Goal: Information Seeking & Learning: Find specific page/section

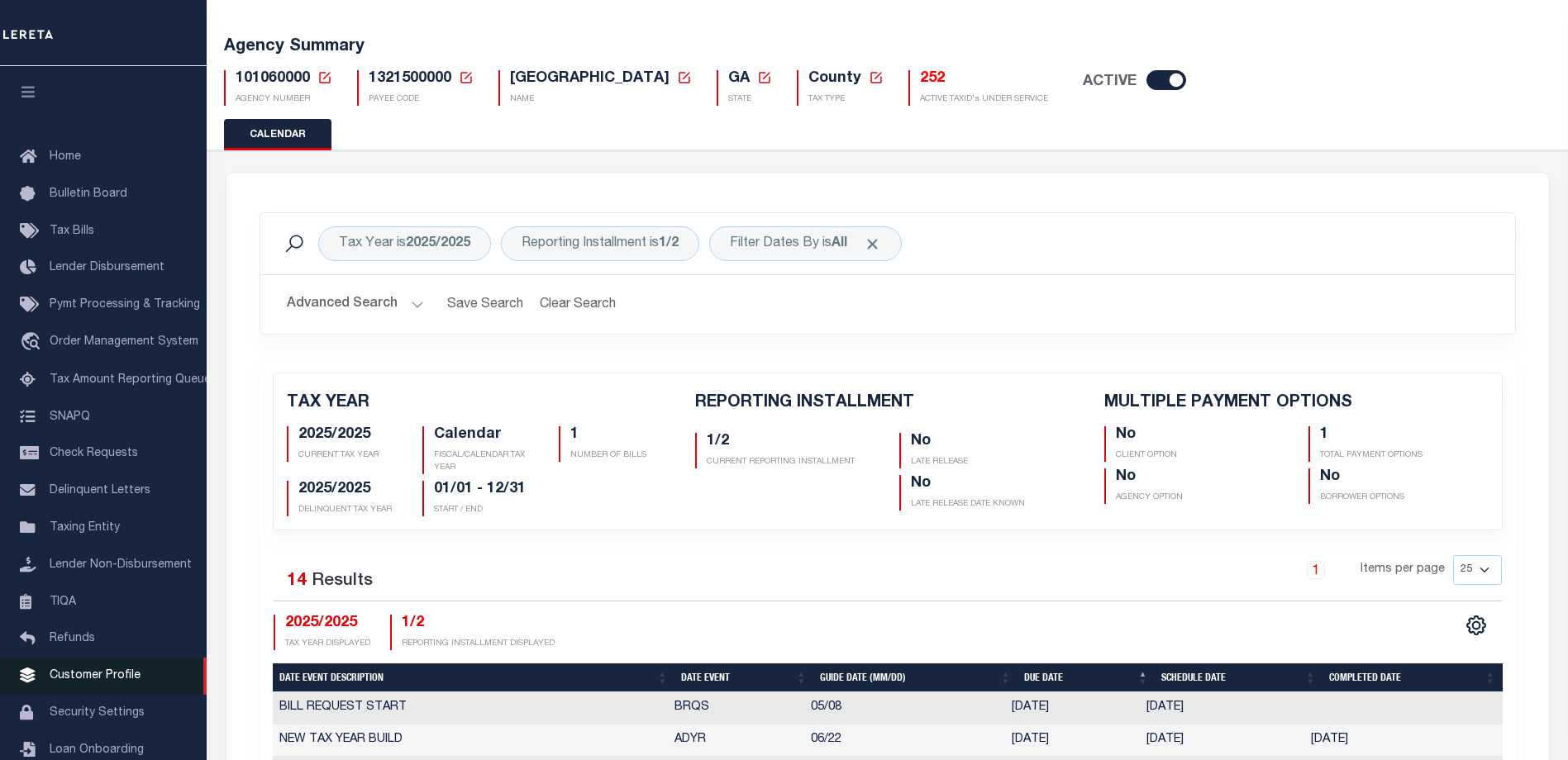
scroll to position [82, 0]
click at [97, 682] on span "Customer Profile" at bounding box center [95, 676] width 91 height 12
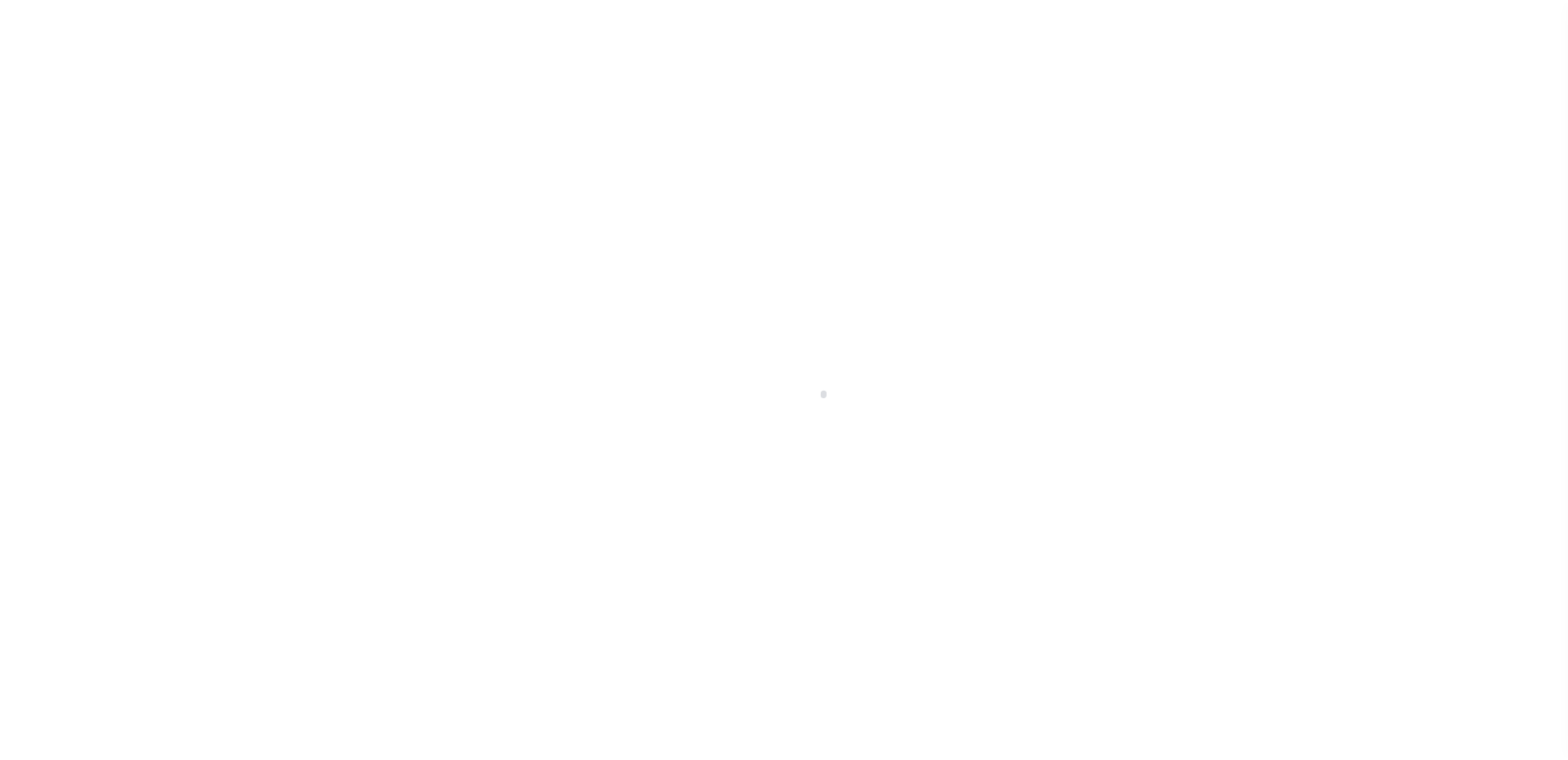
scroll to position [44, 0]
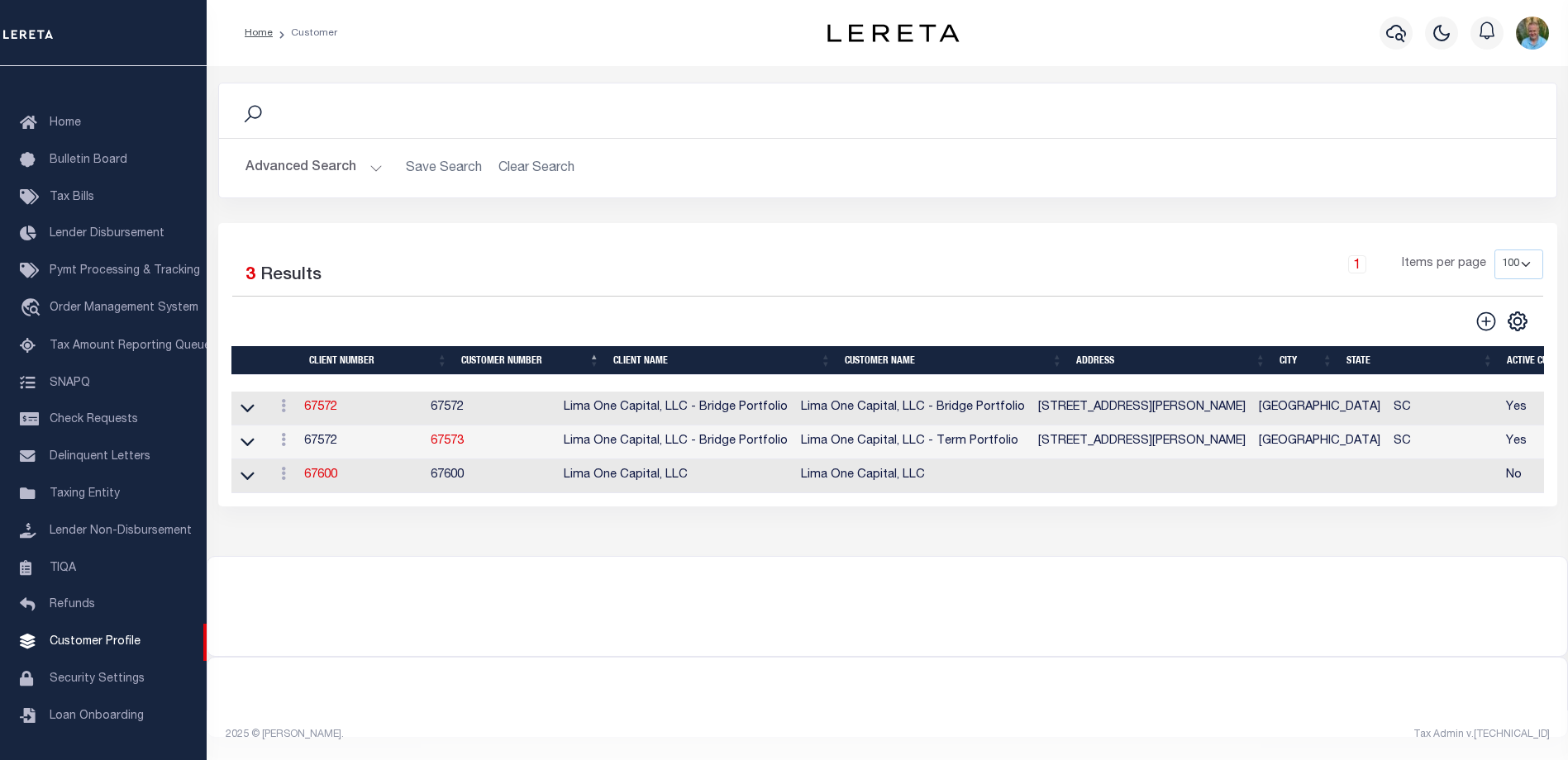
click at [315, 172] on button "Advanced Search" at bounding box center [314, 168] width 137 height 32
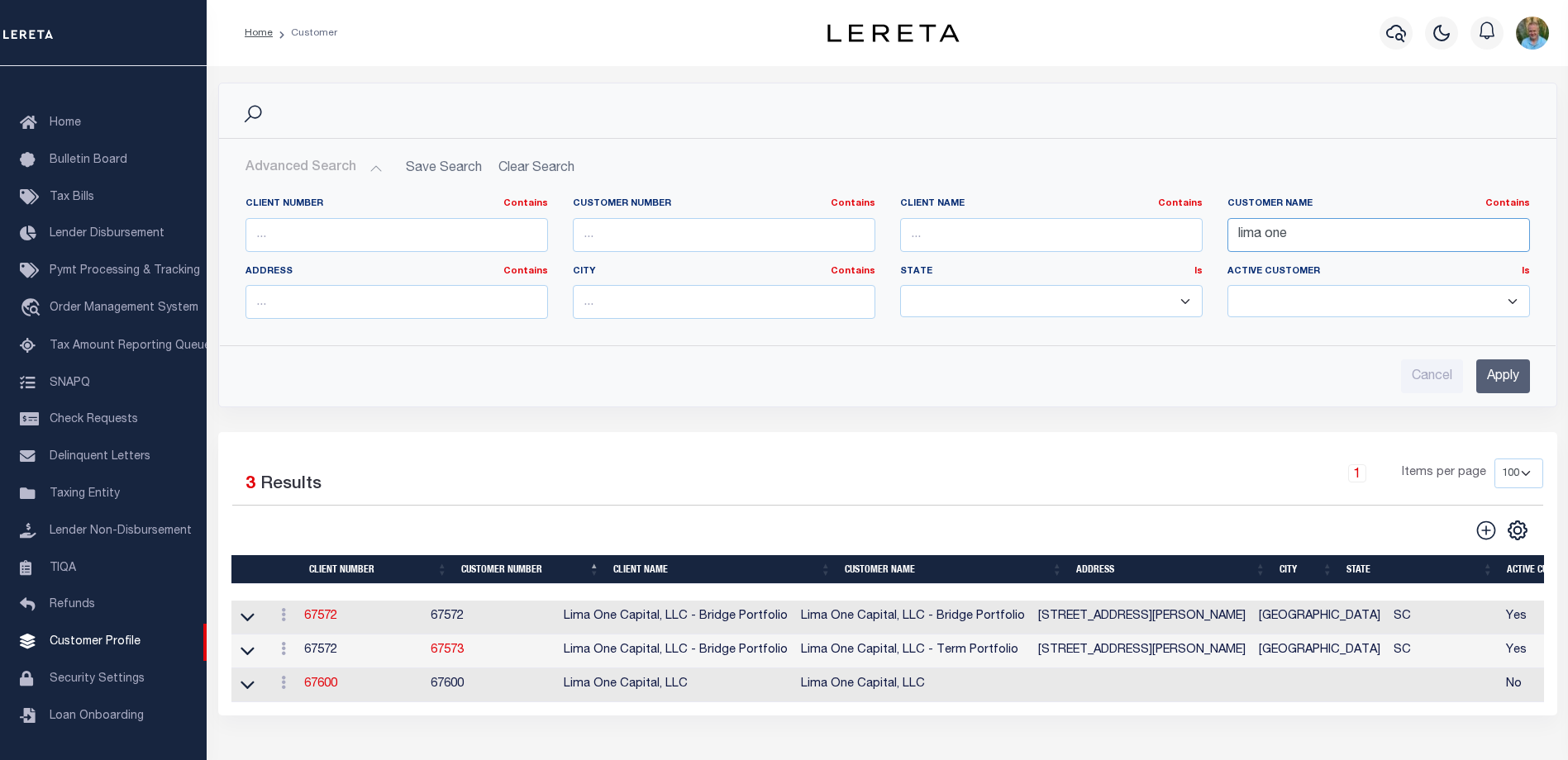
drag, startPoint x: 1342, startPoint y: 245, endPoint x: 1203, endPoint y: 244, distance: 139.0
click at [1203, 244] on div "Client Number Contains Contains Is Customer Number Contains Contains Is Contains" at bounding box center [888, 265] width 1309 height 135
type input "dak"
click at [1494, 370] on input "Apply" at bounding box center [1502, 376] width 54 height 34
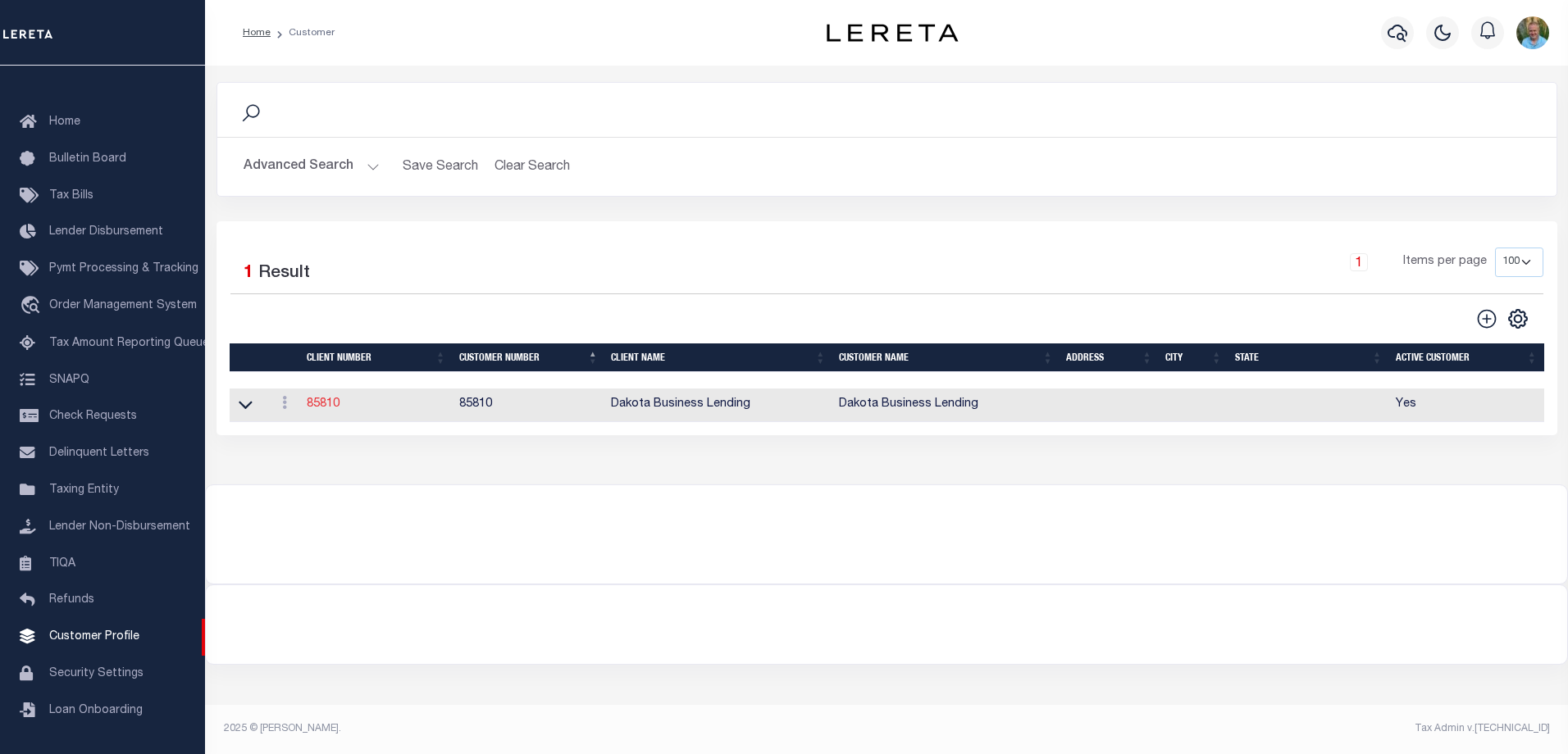
click at [312, 410] on link "85810" at bounding box center [323, 403] width 33 height 11
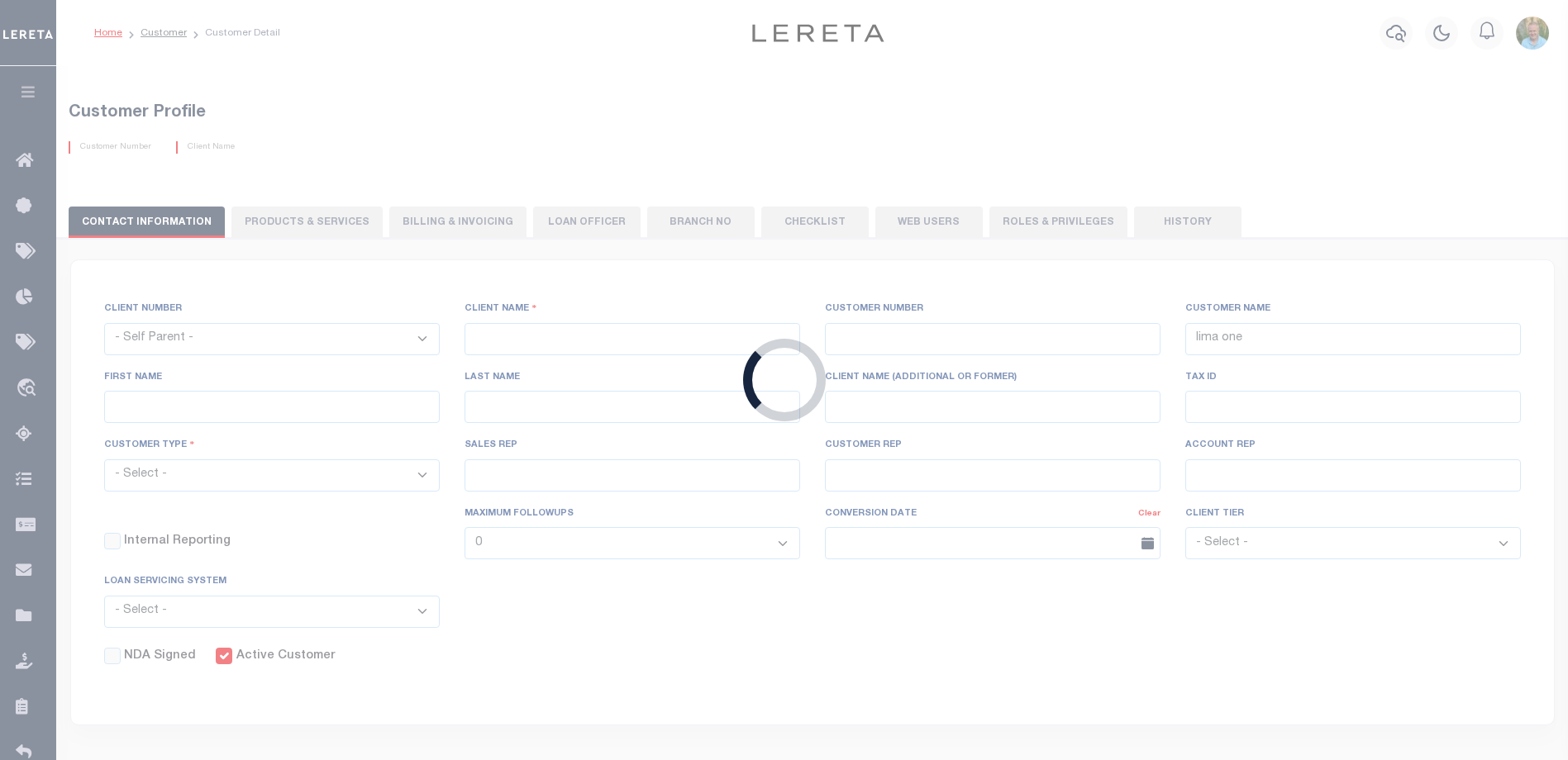
select select
type input "Dakota Business Lending"
type input "85810"
type input "Dakota Business Lending"
type input "Steve"
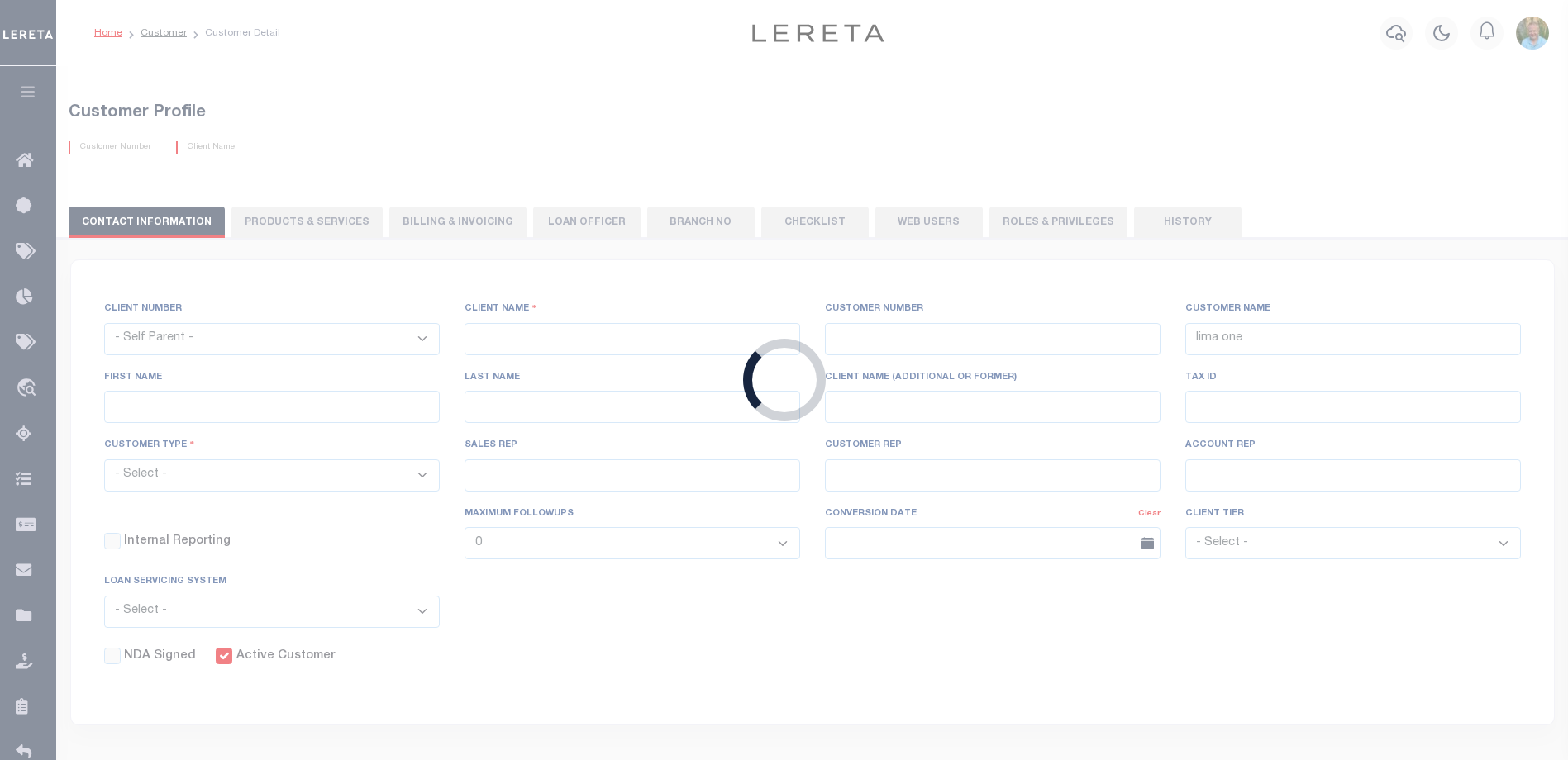
type input "Dusek"
select select "Commercial"
type input "John Stachowsky"
type input "Customer Service"
type input "09/15/2025"
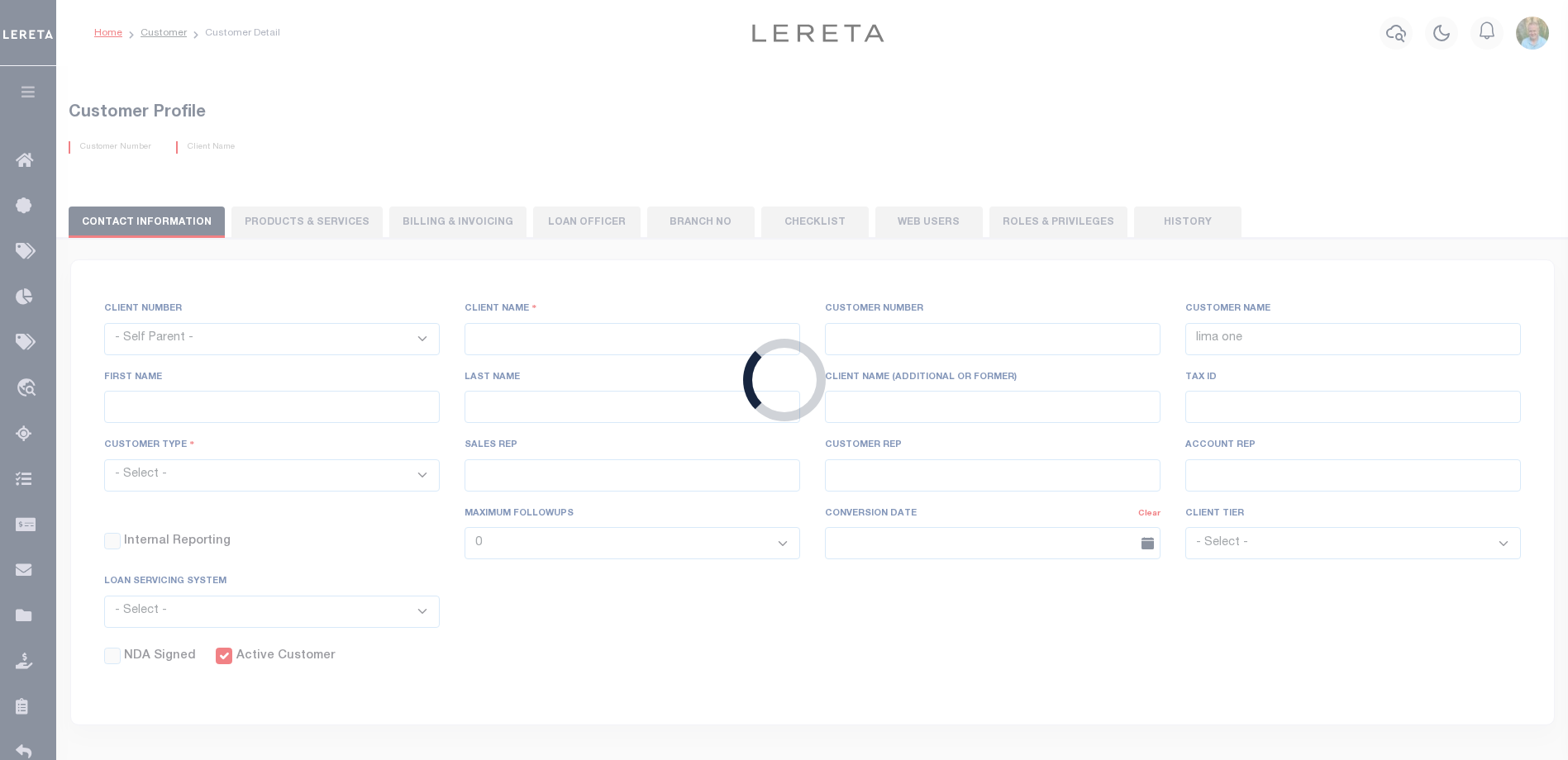
select select "Tier 3"
checkbox input "true"
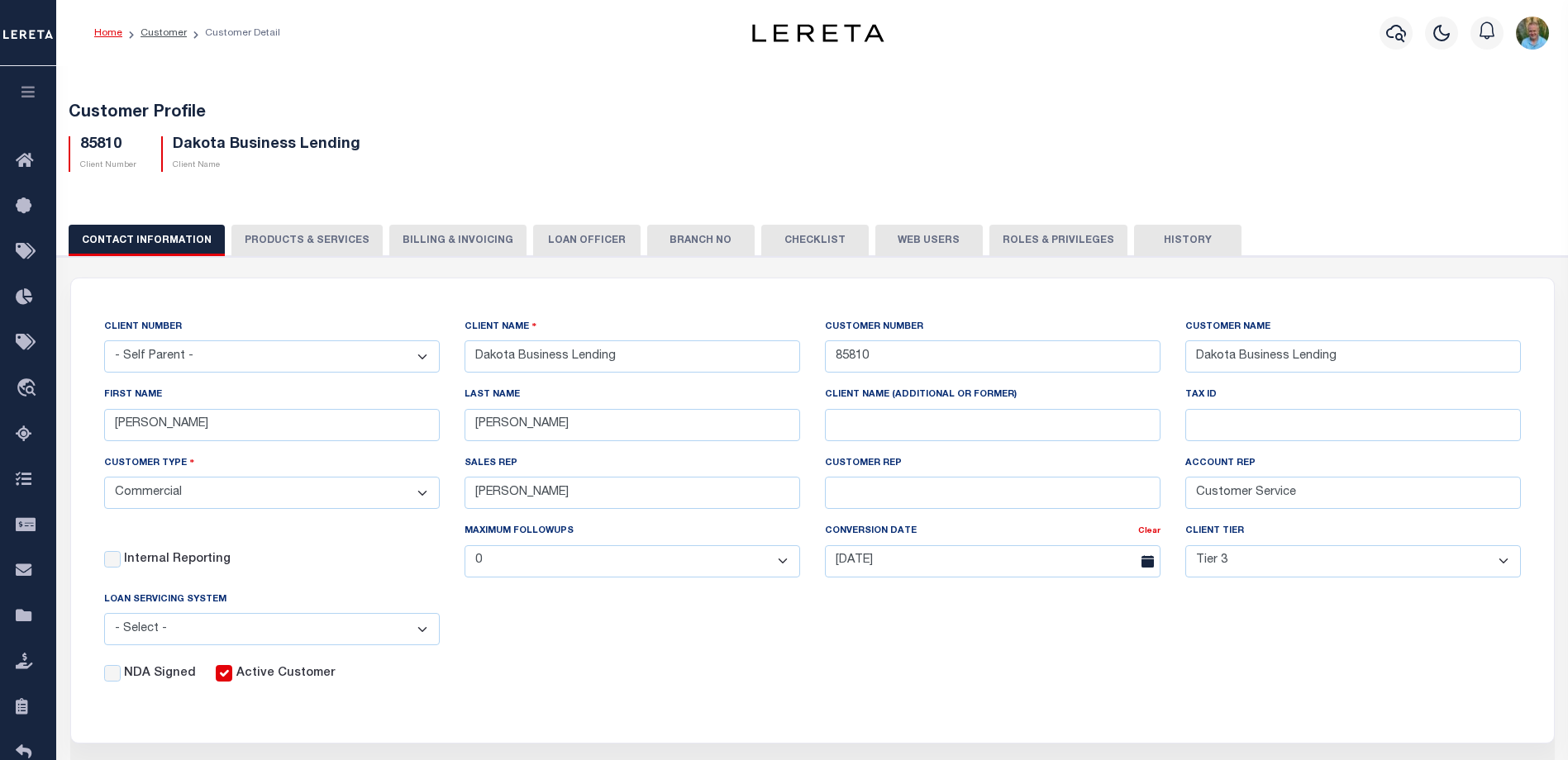
click at [895, 241] on button "Web Users" at bounding box center [928, 240] width 107 height 31
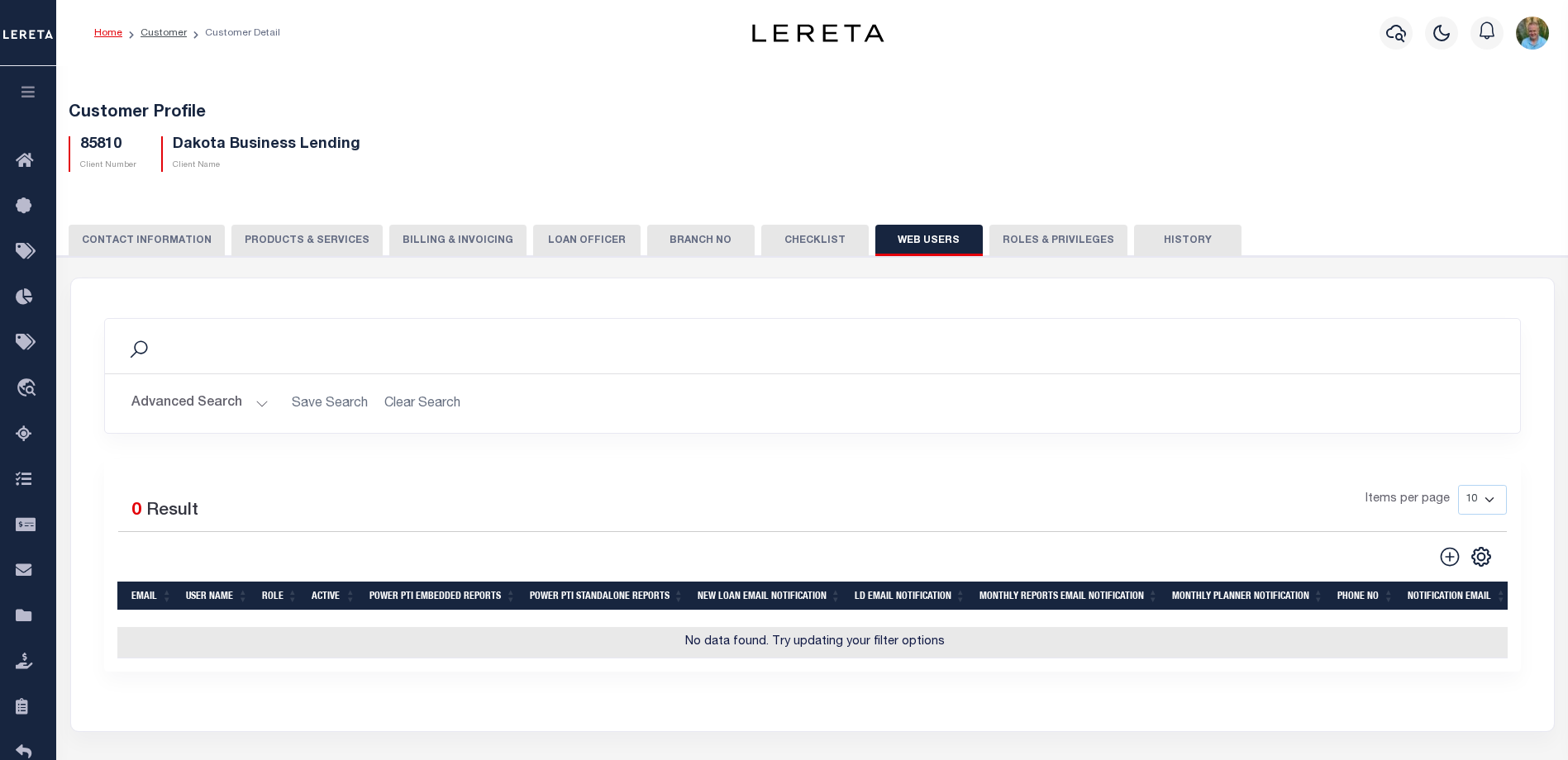
click at [237, 404] on button "Advanced Search" at bounding box center [199, 404] width 137 height 32
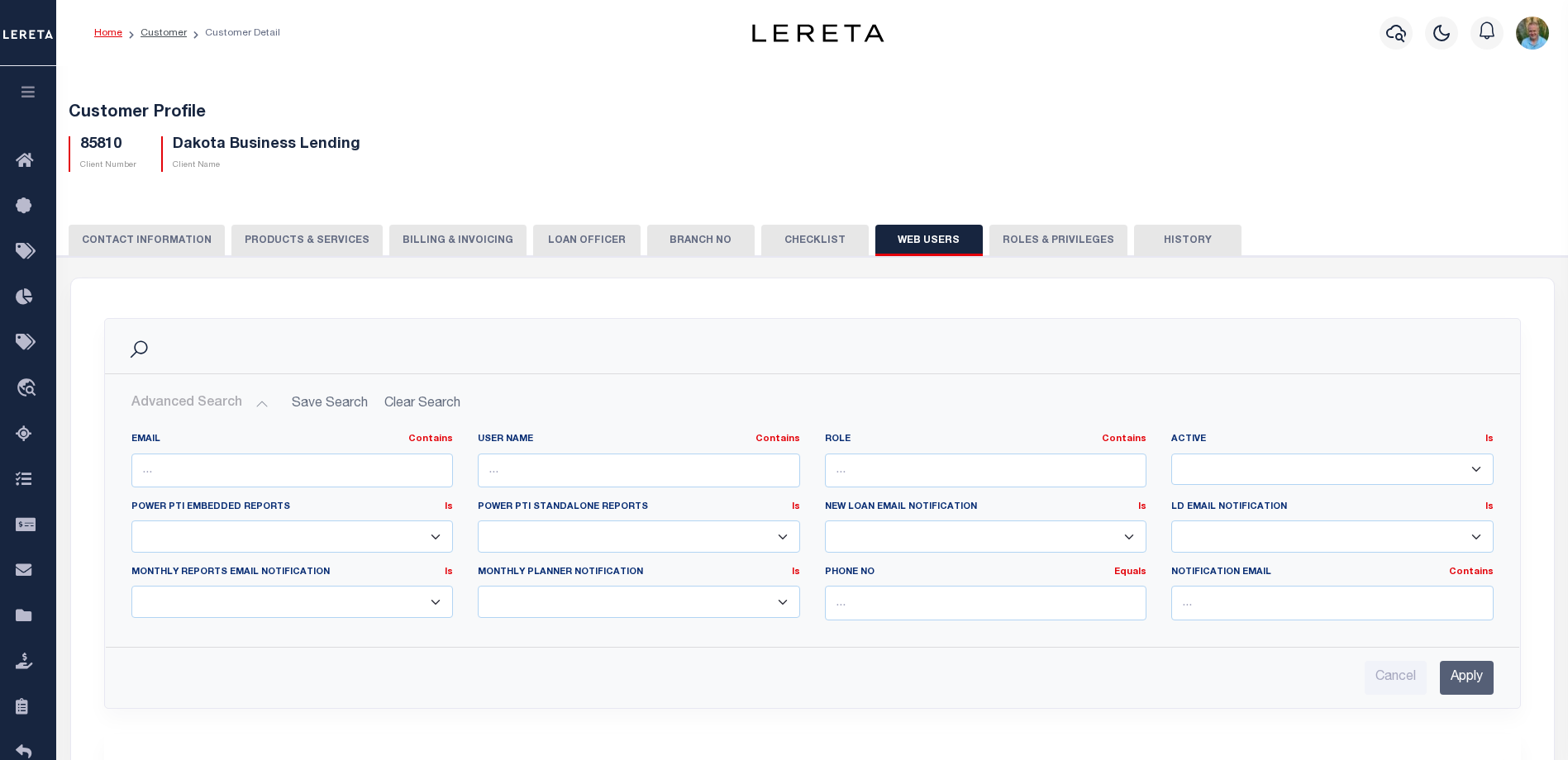
click at [237, 404] on button "Advanced Search" at bounding box center [199, 404] width 137 height 32
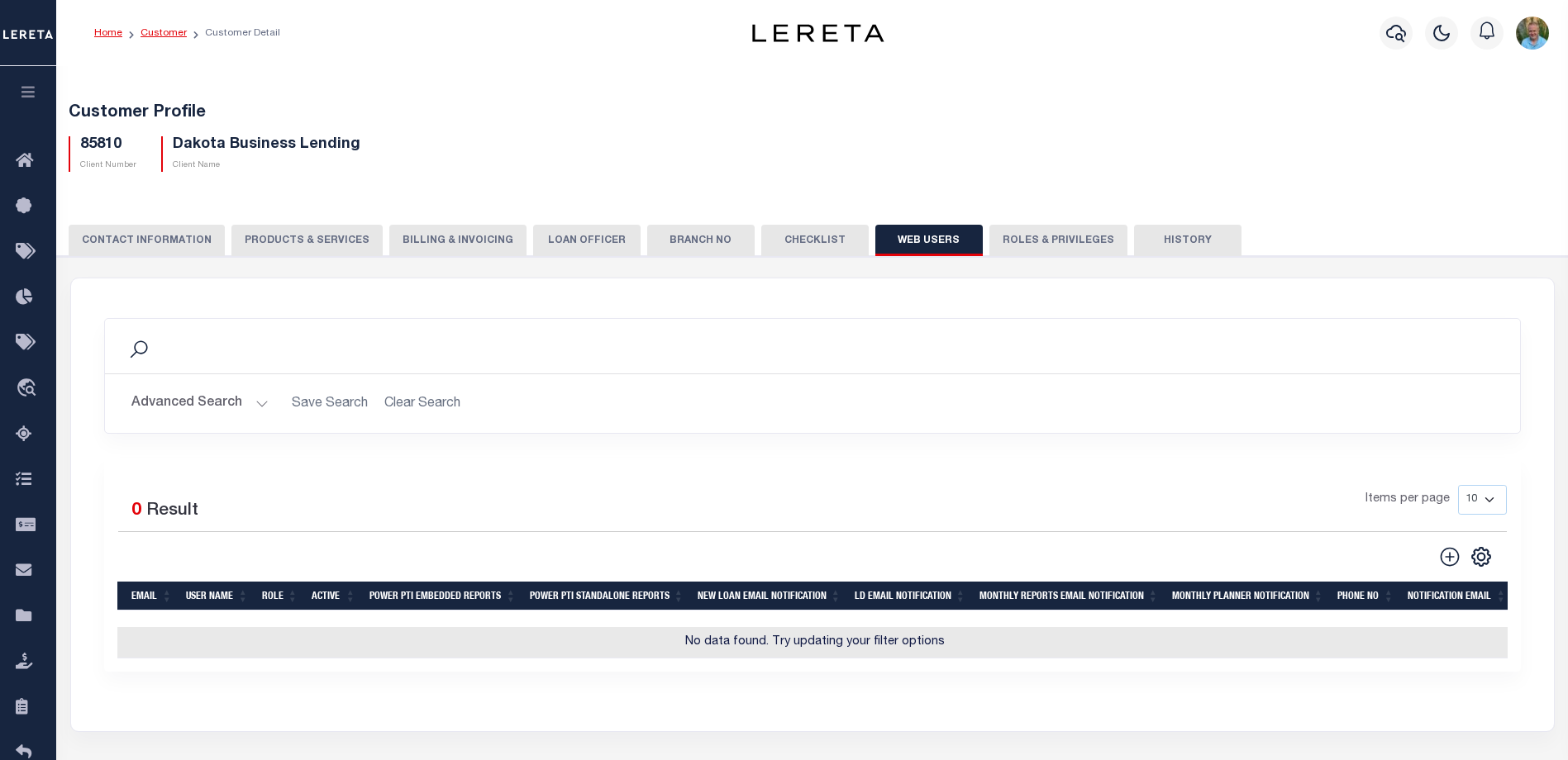
click at [174, 37] on link "Customer" at bounding box center [164, 33] width 46 height 10
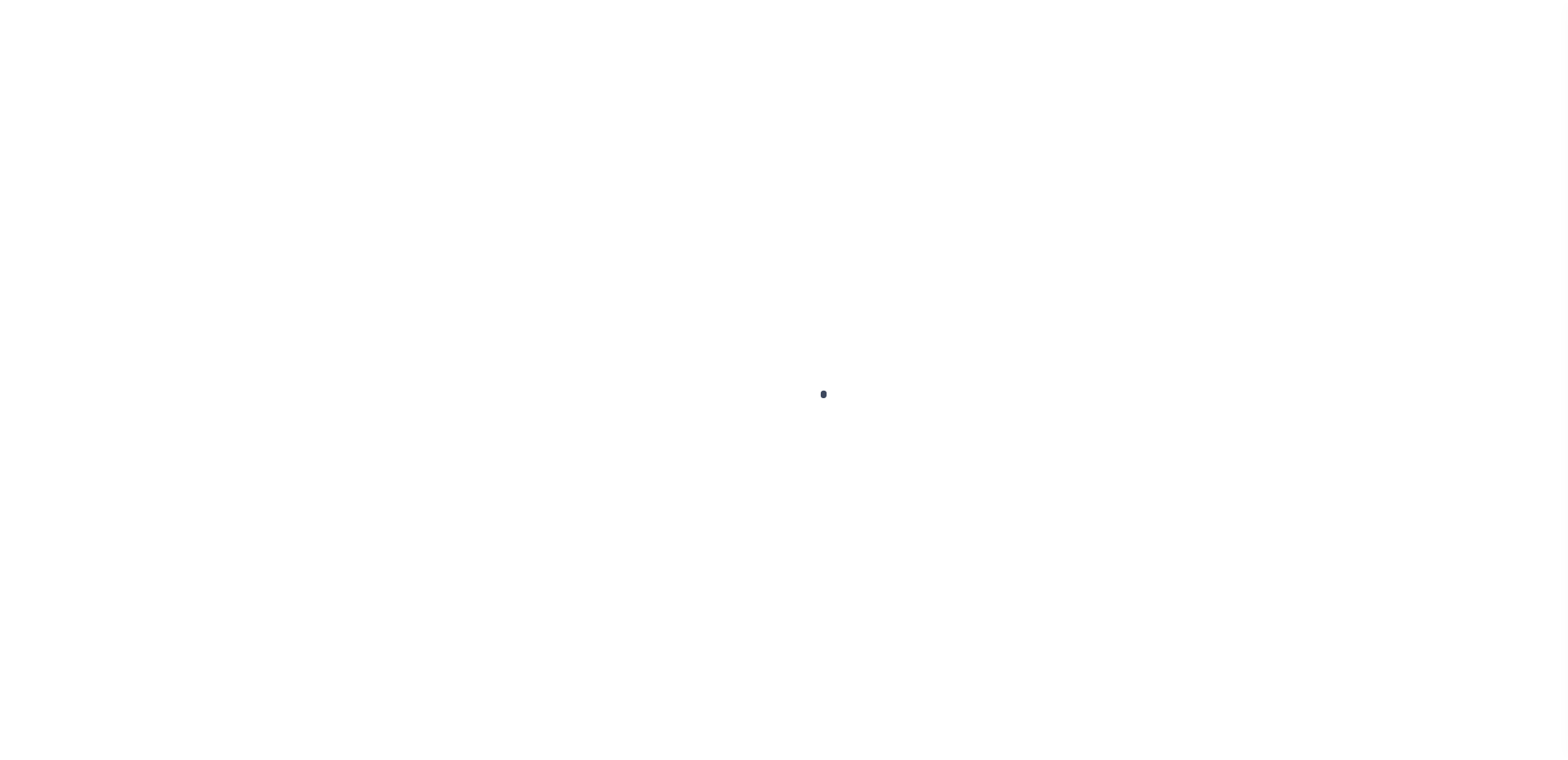
scroll to position [44, 0]
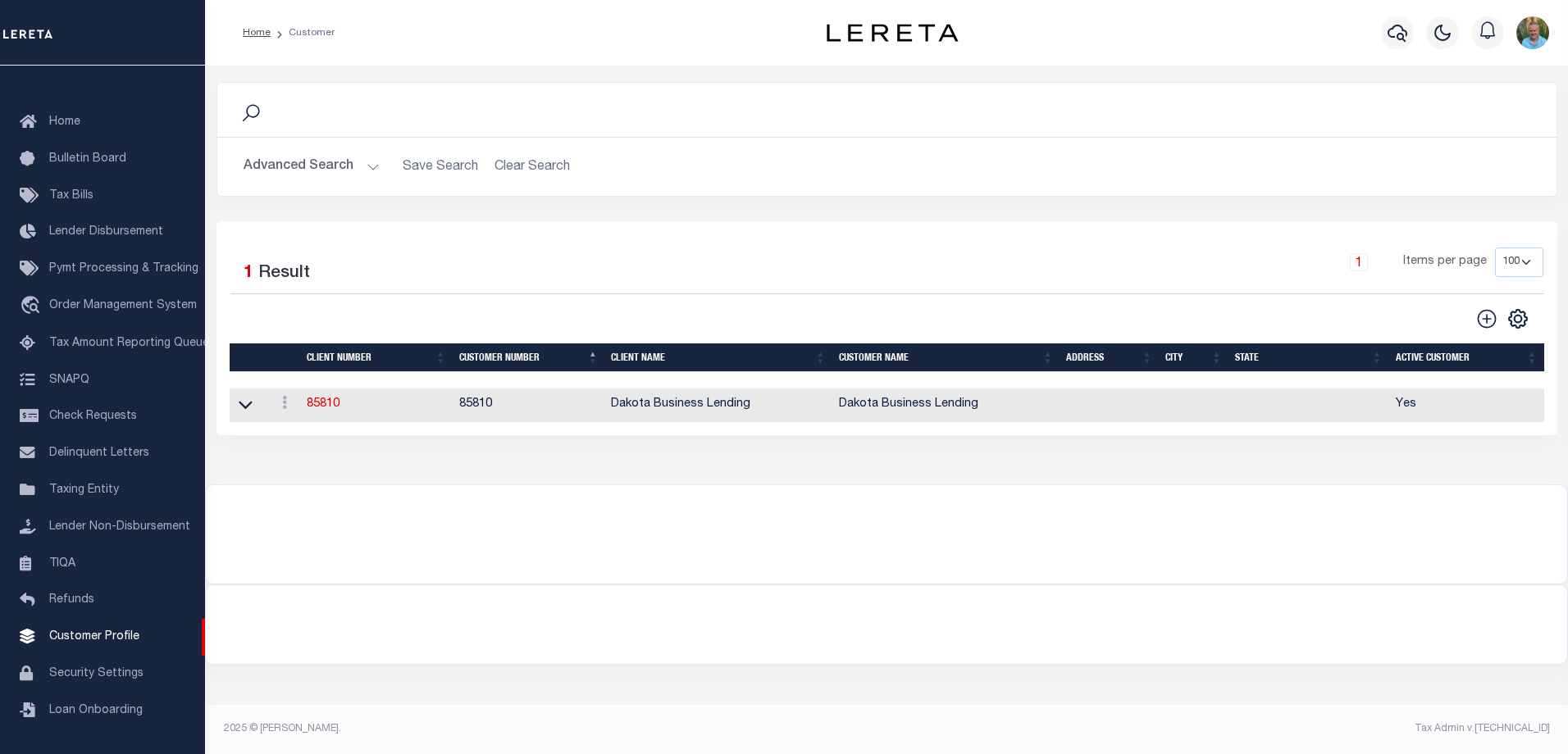
click at [302, 157] on button "Advanced Search" at bounding box center [311, 167] width 136 height 32
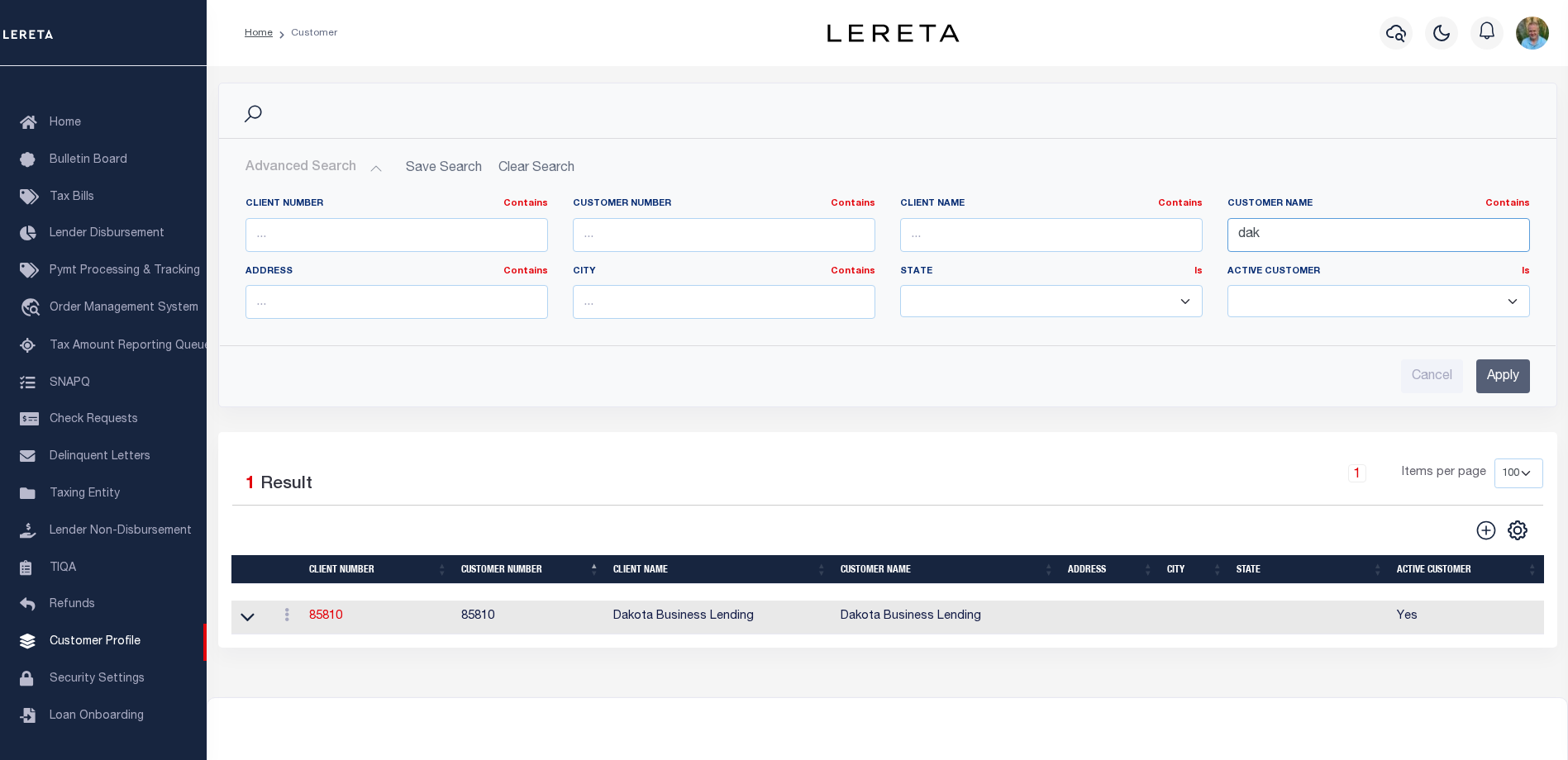
drag, startPoint x: 1346, startPoint y: 237, endPoint x: 1171, endPoint y: 233, distance: 175.0
click at [1171, 233] on div "Client Number Contains Contains Is Customer Number Contains Contains Is Contains" at bounding box center [888, 265] width 1309 height 135
type input "lima one"
click at [1502, 375] on input "Apply" at bounding box center [1502, 376] width 54 height 34
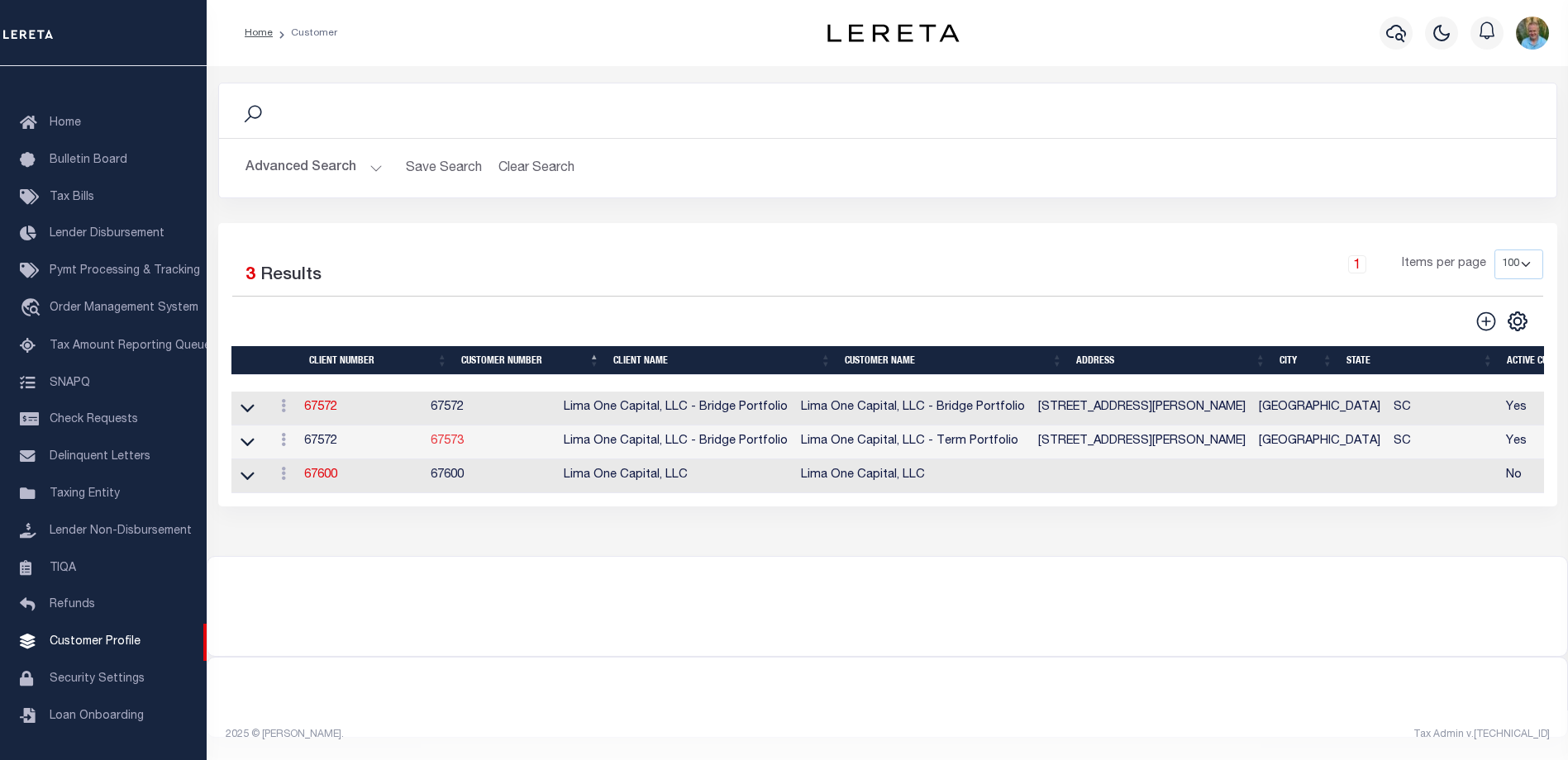
click at [463, 445] on link "67573" at bounding box center [446, 441] width 33 height 12
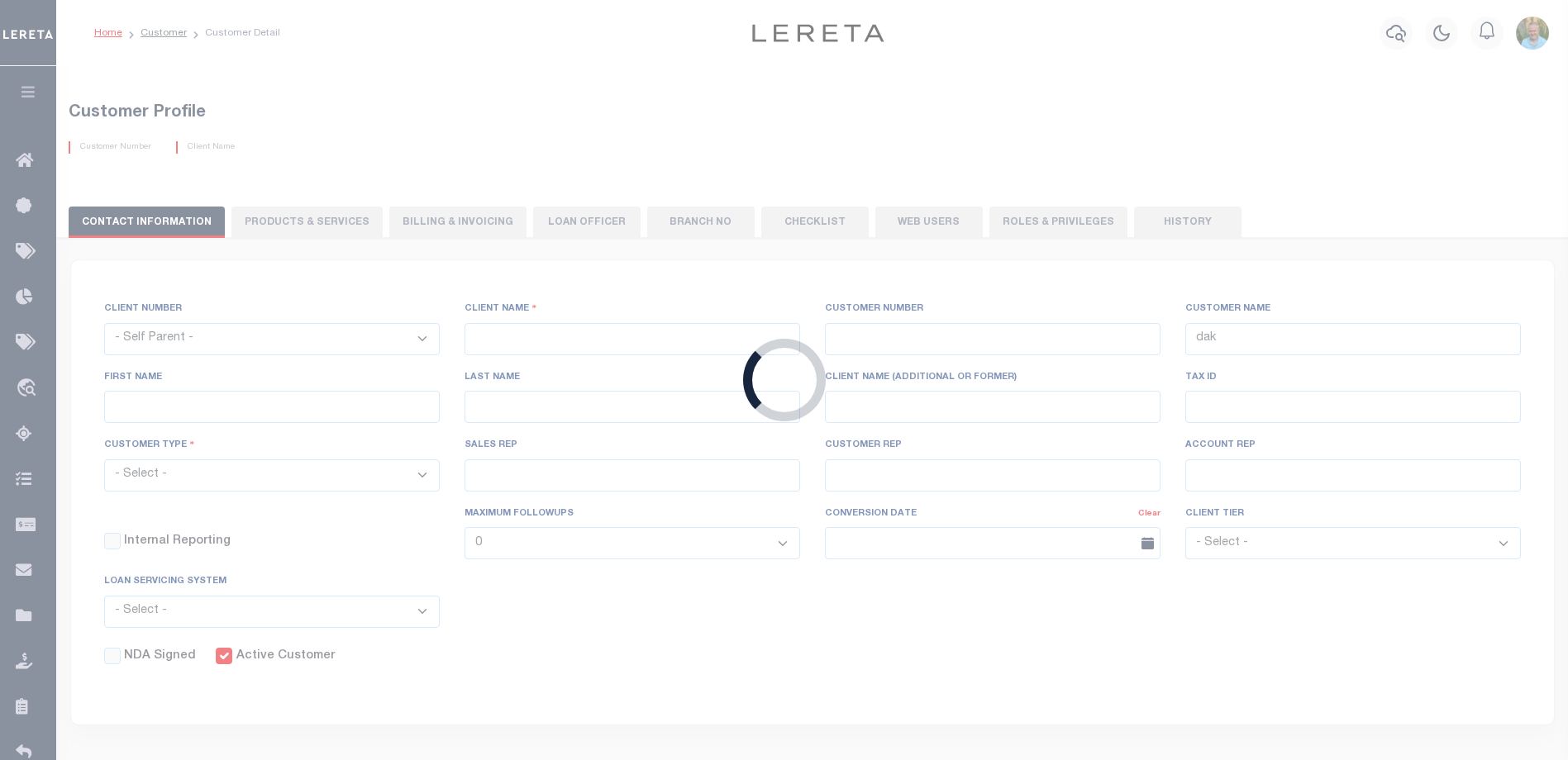
select select "2284"
type input "Lima One Capital, LLC - Bridge Portfolio"
type input "67573"
type input "Lima One Capital, LLC - Term Portfolio"
type input "Dave"
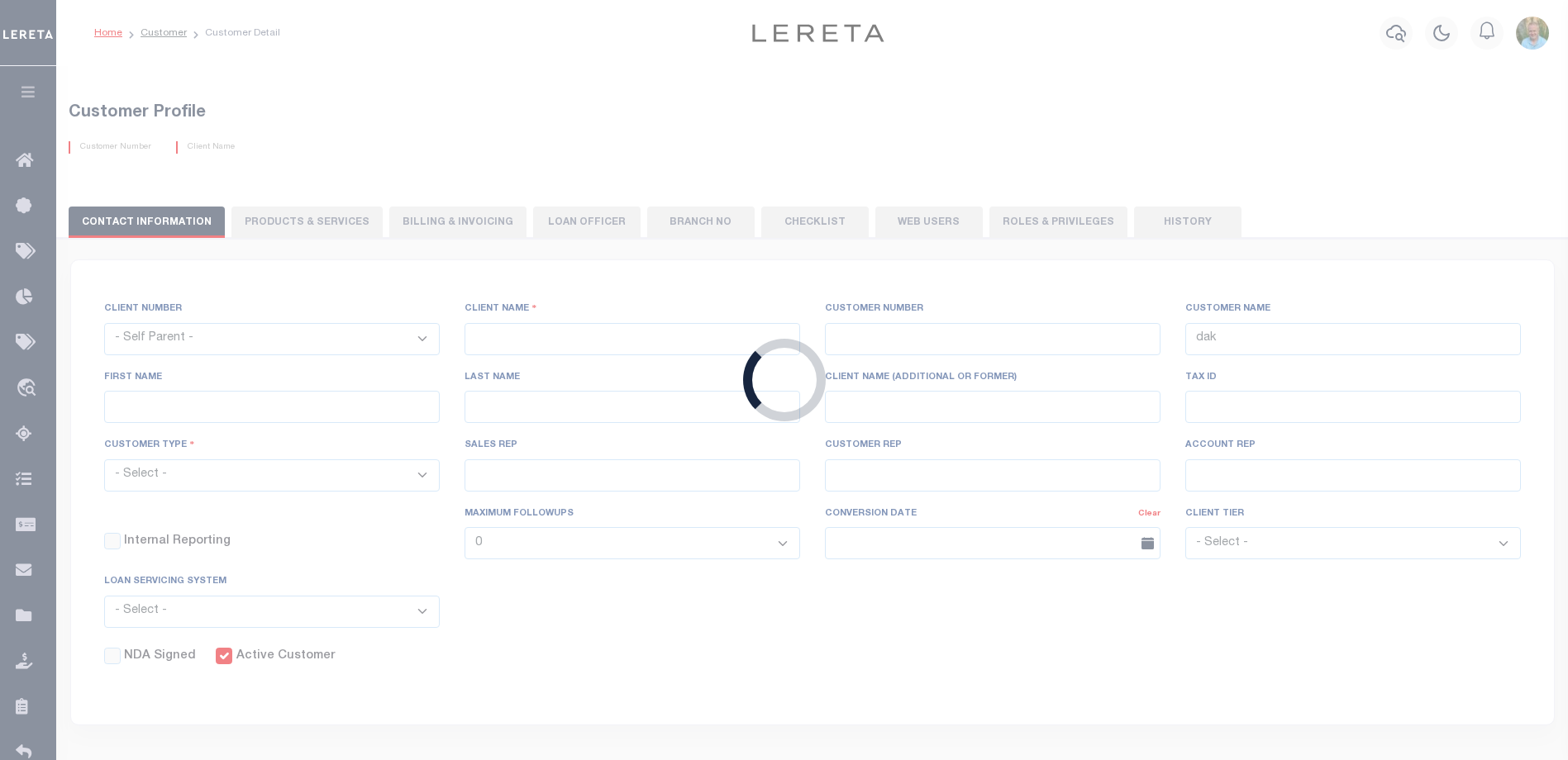
type input "Hughes"
type input "Term Portfolio"
select select "Residential"
type input "Sean Galaise"
type input "Lindy Cloyd"
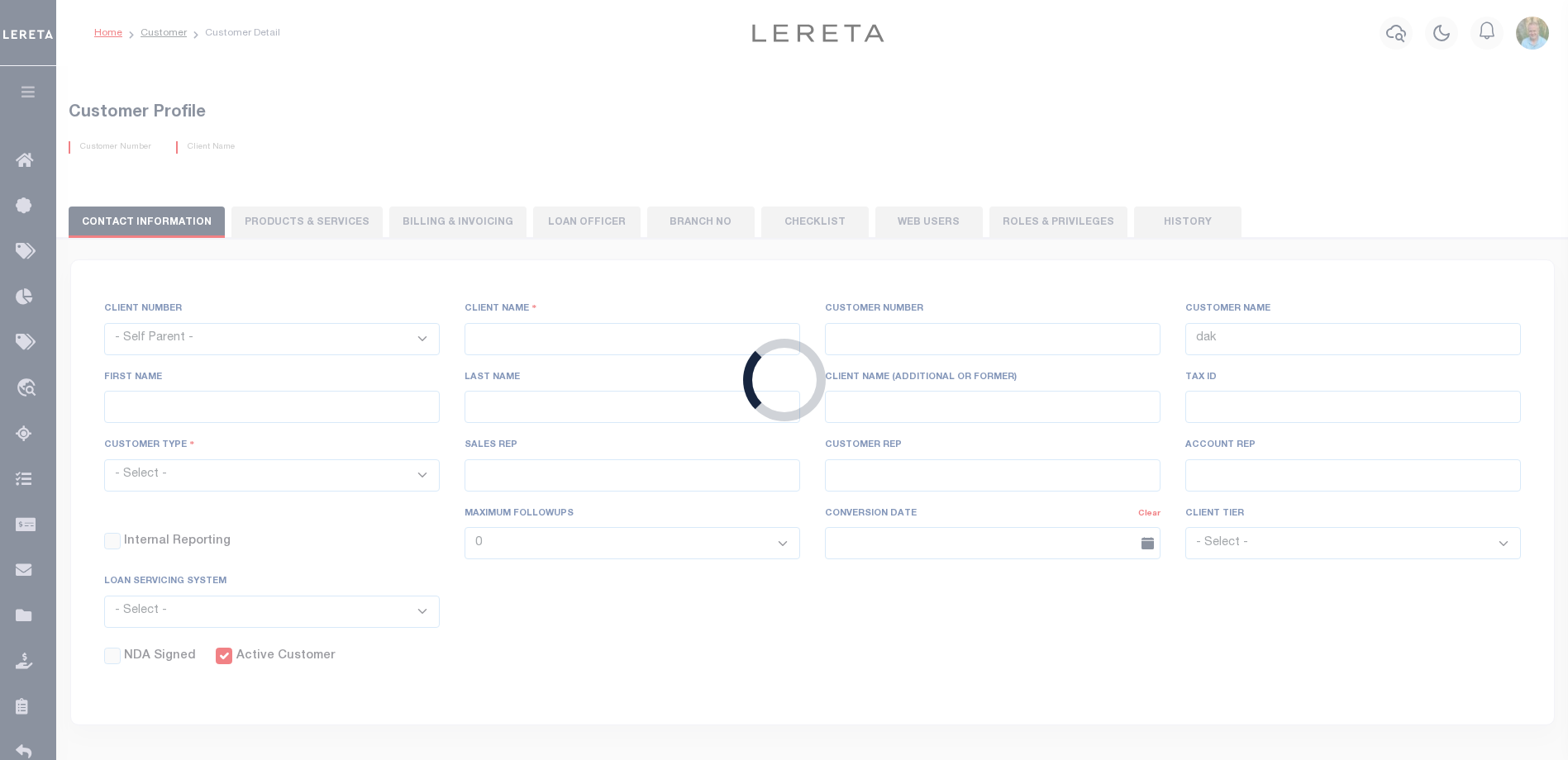
select select "Tier 3"
select select "OTH"
checkbox input "true"
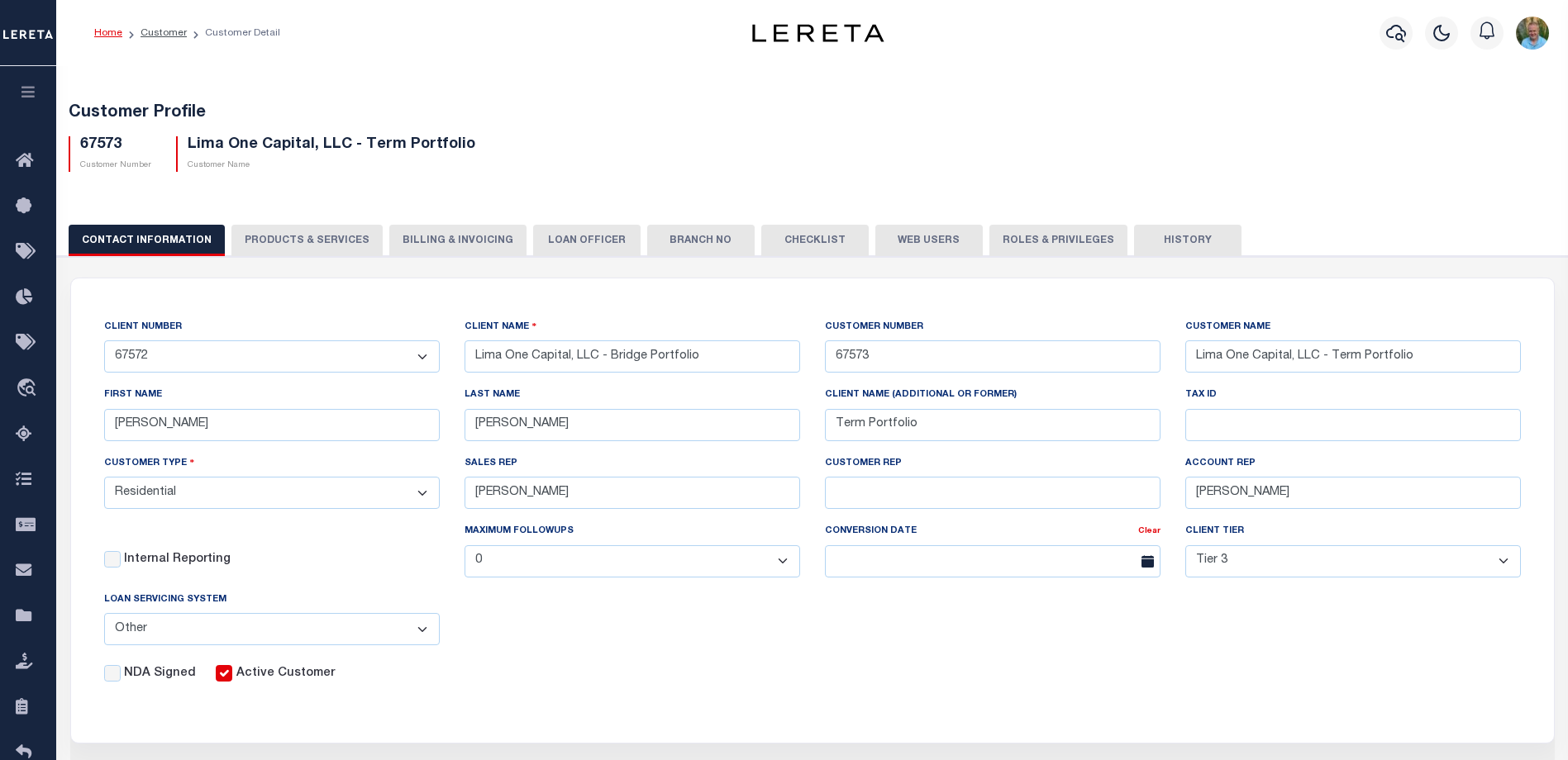
click at [905, 242] on button "Web Users" at bounding box center [928, 240] width 107 height 31
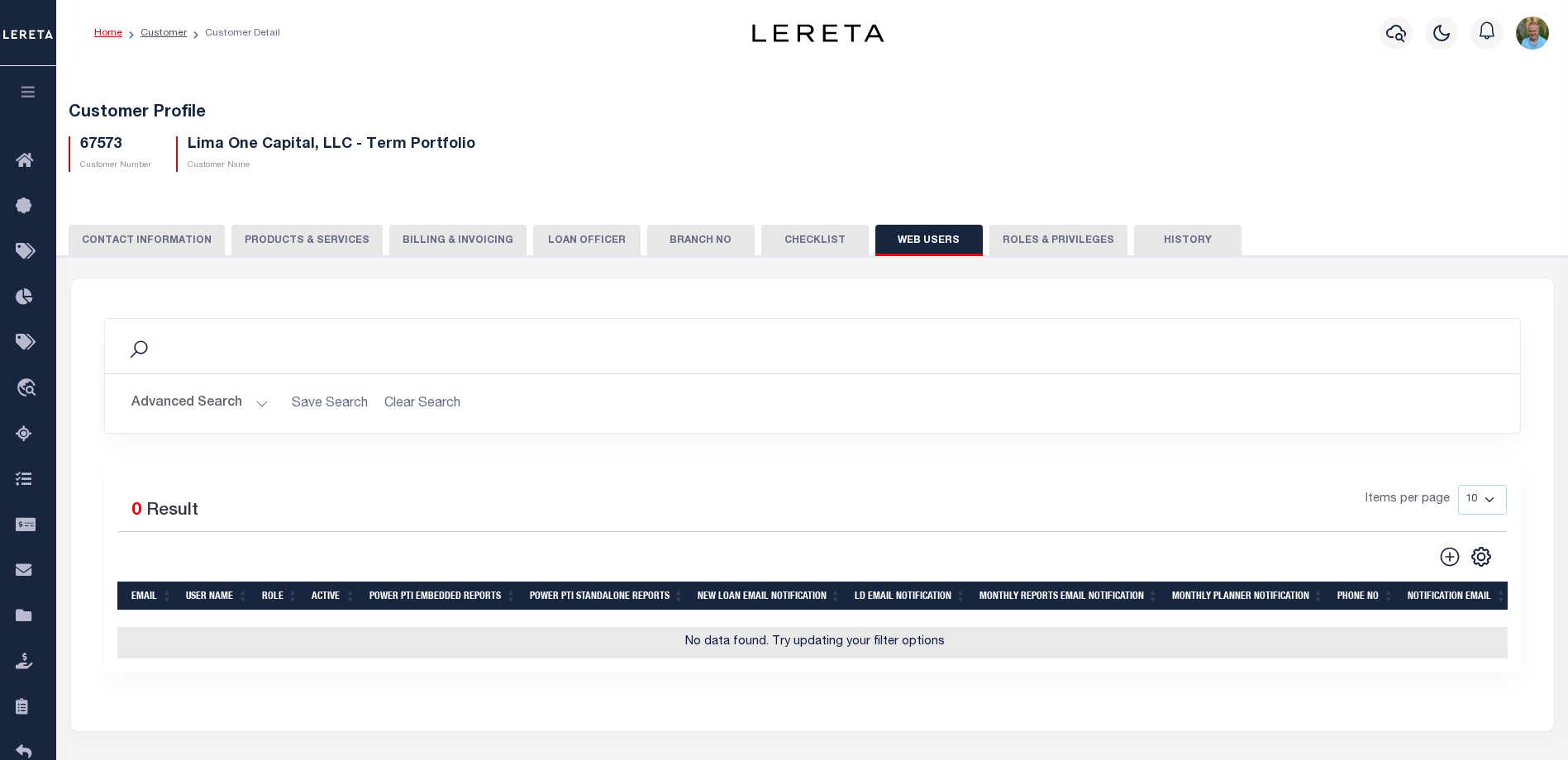
click at [202, 400] on button "Advanced Search" at bounding box center [199, 404] width 137 height 32
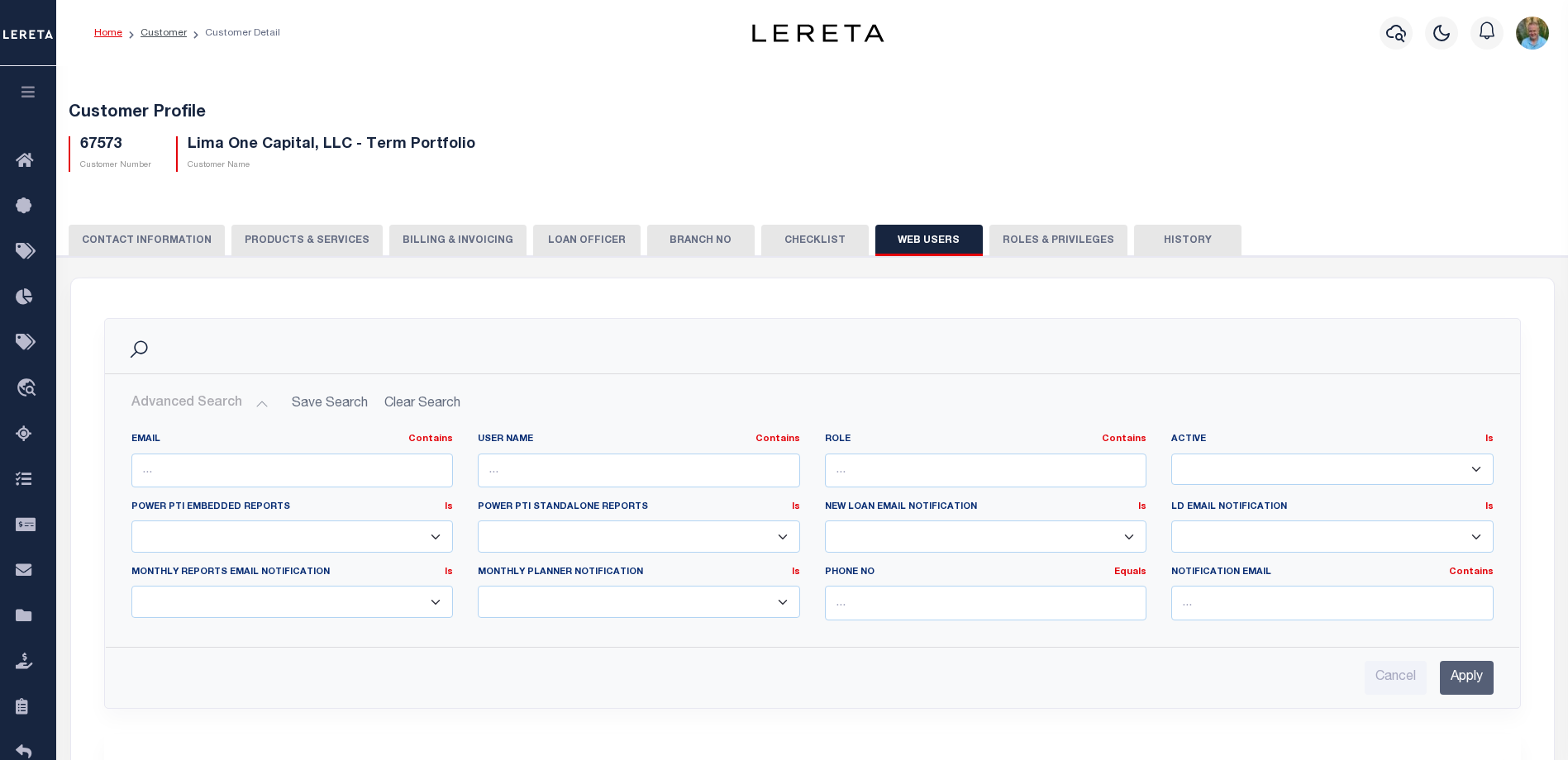
click at [202, 400] on button "Advanced Search" at bounding box center [199, 404] width 137 height 32
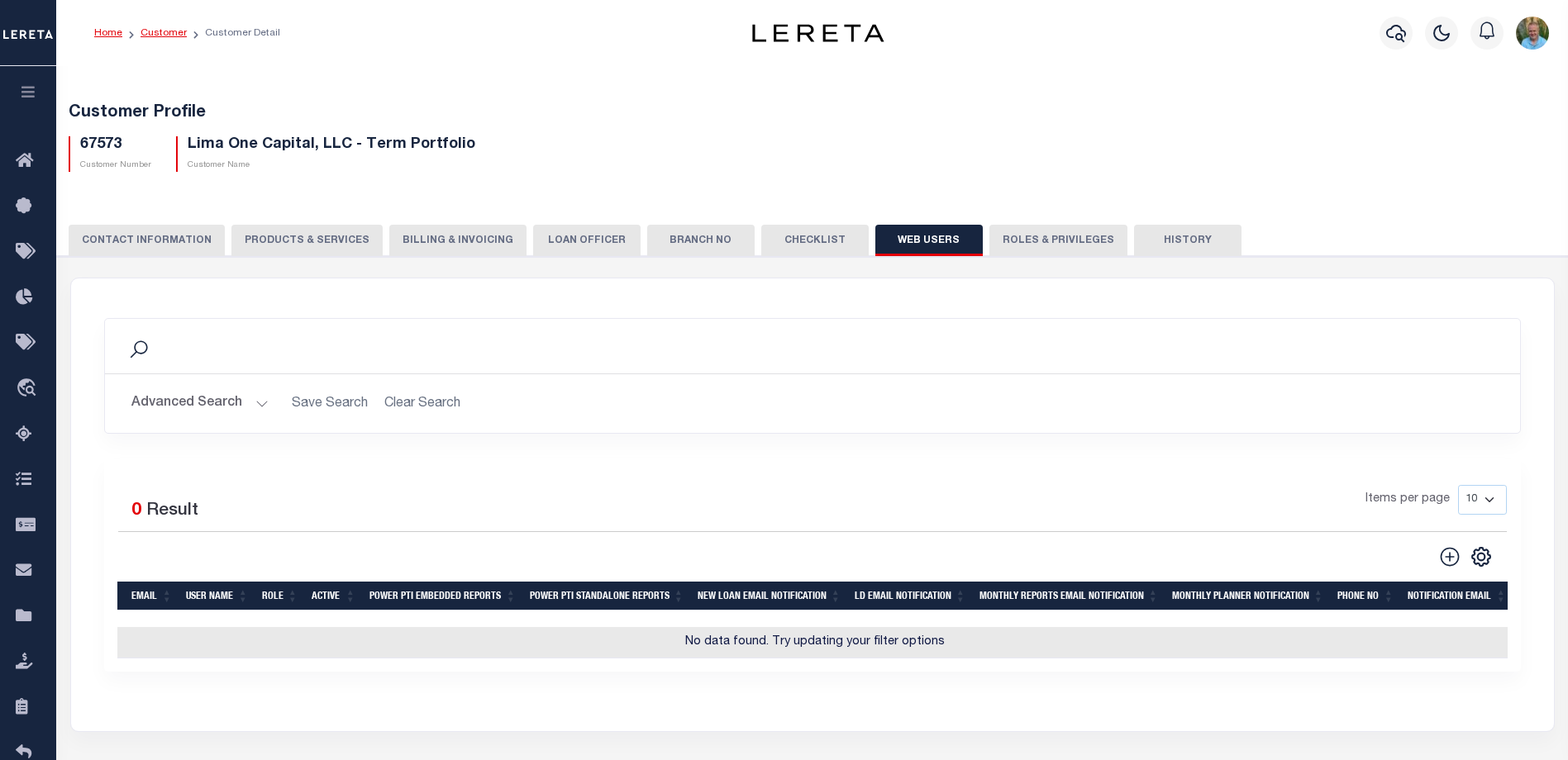
click at [160, 35] on link "Customer" at bounding box center [164, 33] width 46 height 10
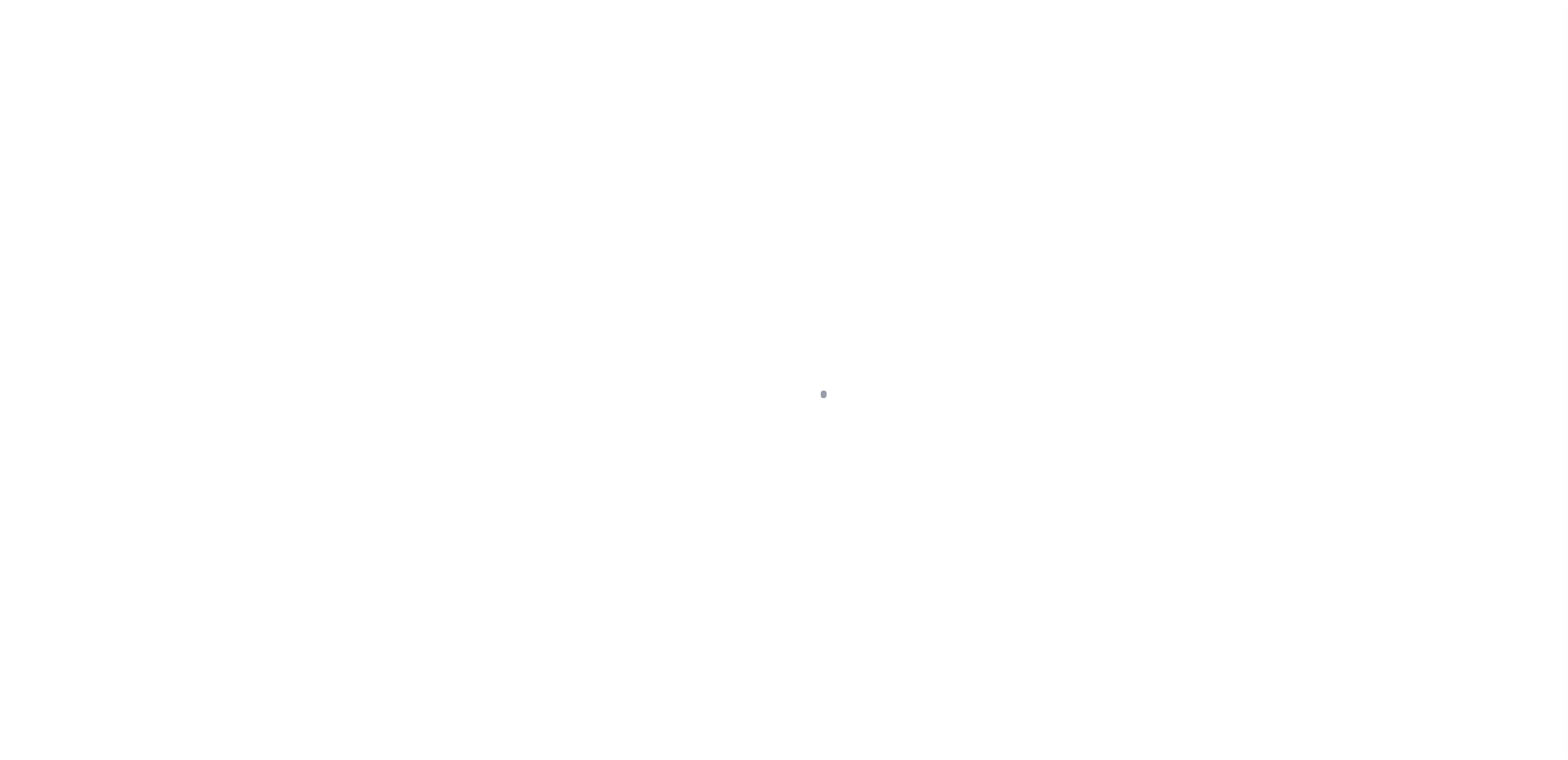
scroll to position [44, 0]
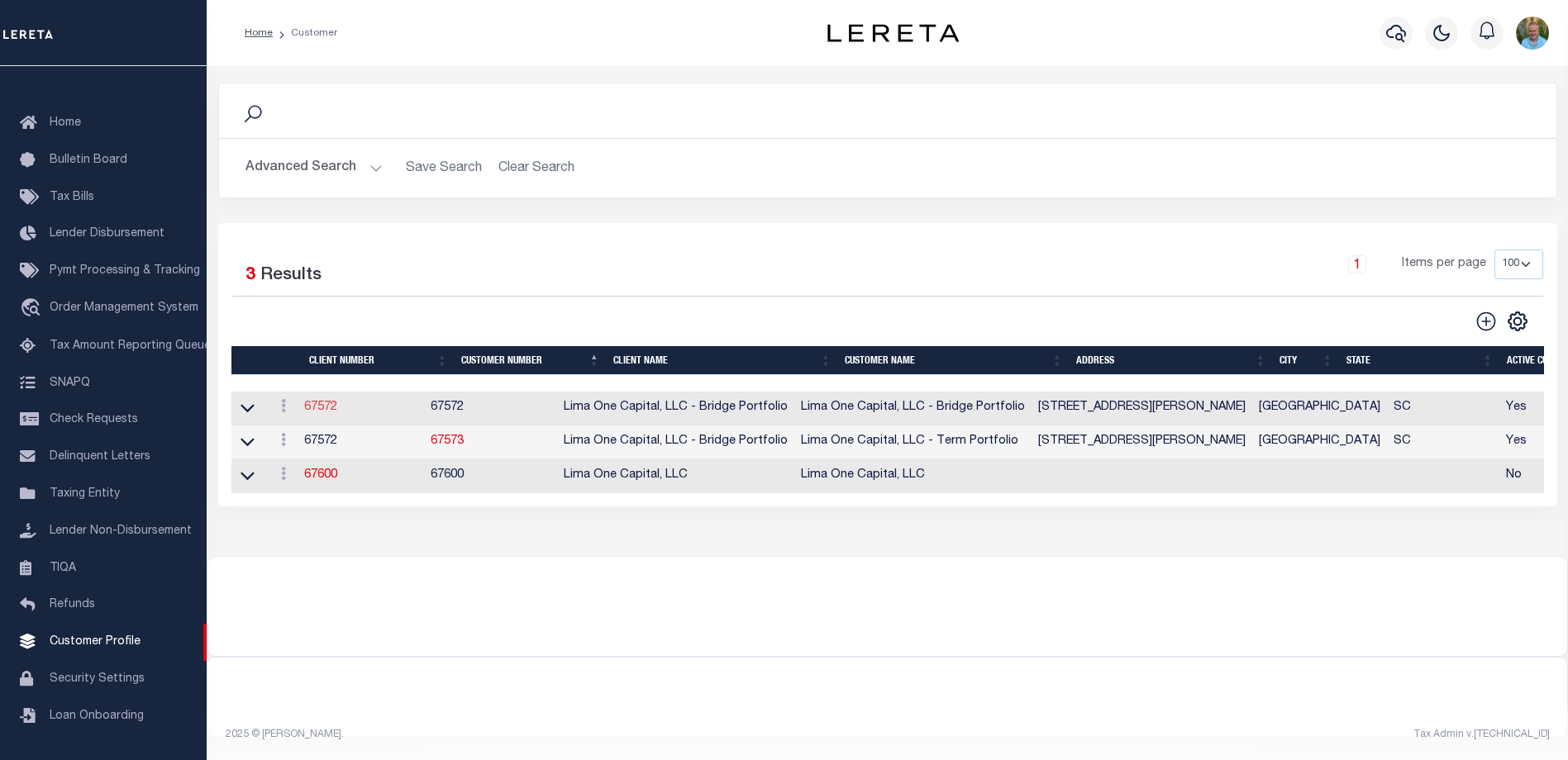
click at [326, 409] on link "67572" at bounding box center [320, 407] width 33 height 12
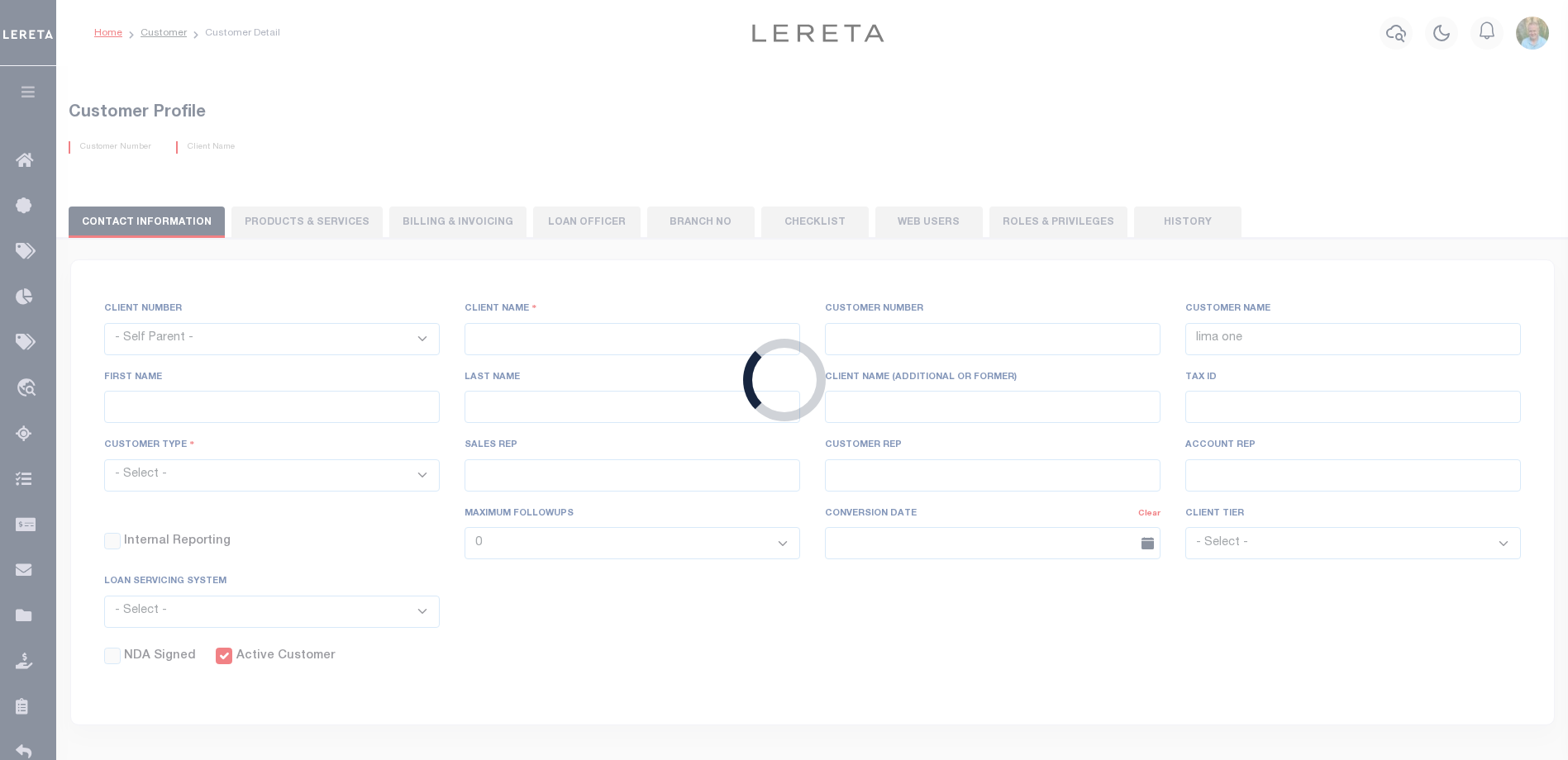
select select
type input "Lima One Capital, LLC - Bridge Portfolio"
type input "67572"
type input "Lima One Capital, LLC - Bridge Portfolio"
type input "Samantha"
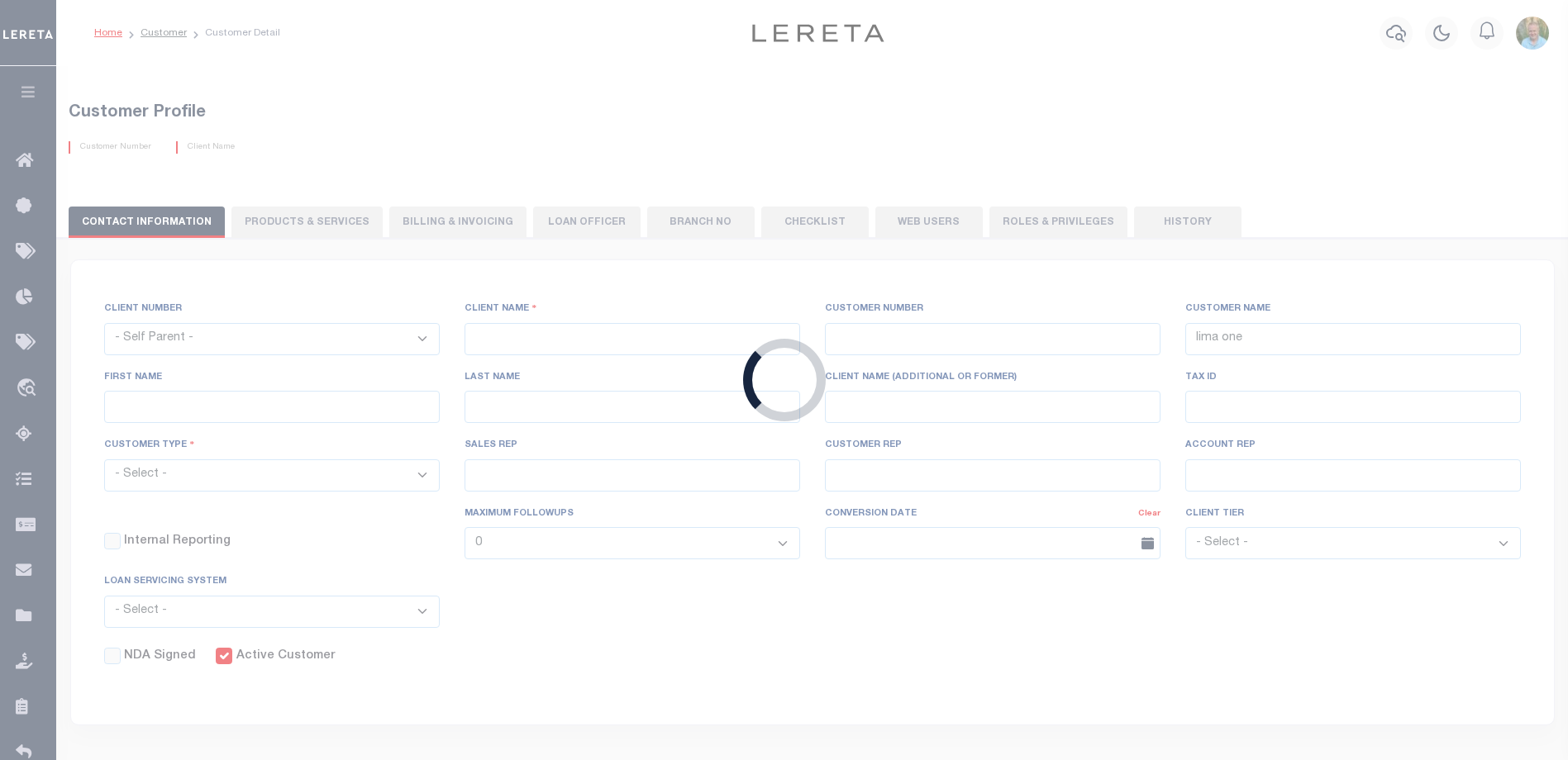
type input "Moua"
select select "Residential"
type input "Sean Galaise"
type input "Lindy Cloyd"
select select "Tier 3"
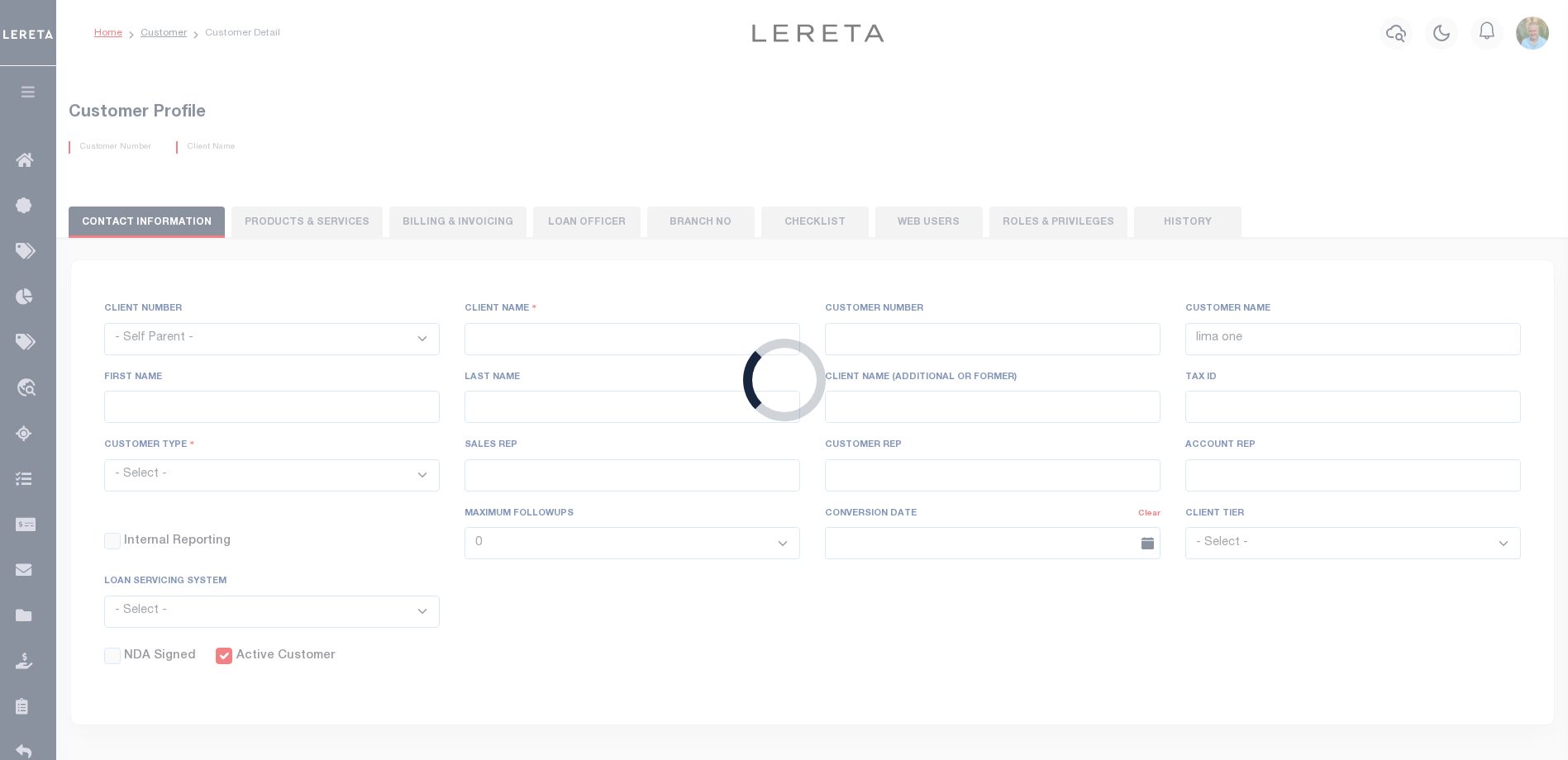
select select "OTH"
checkbox input "true"
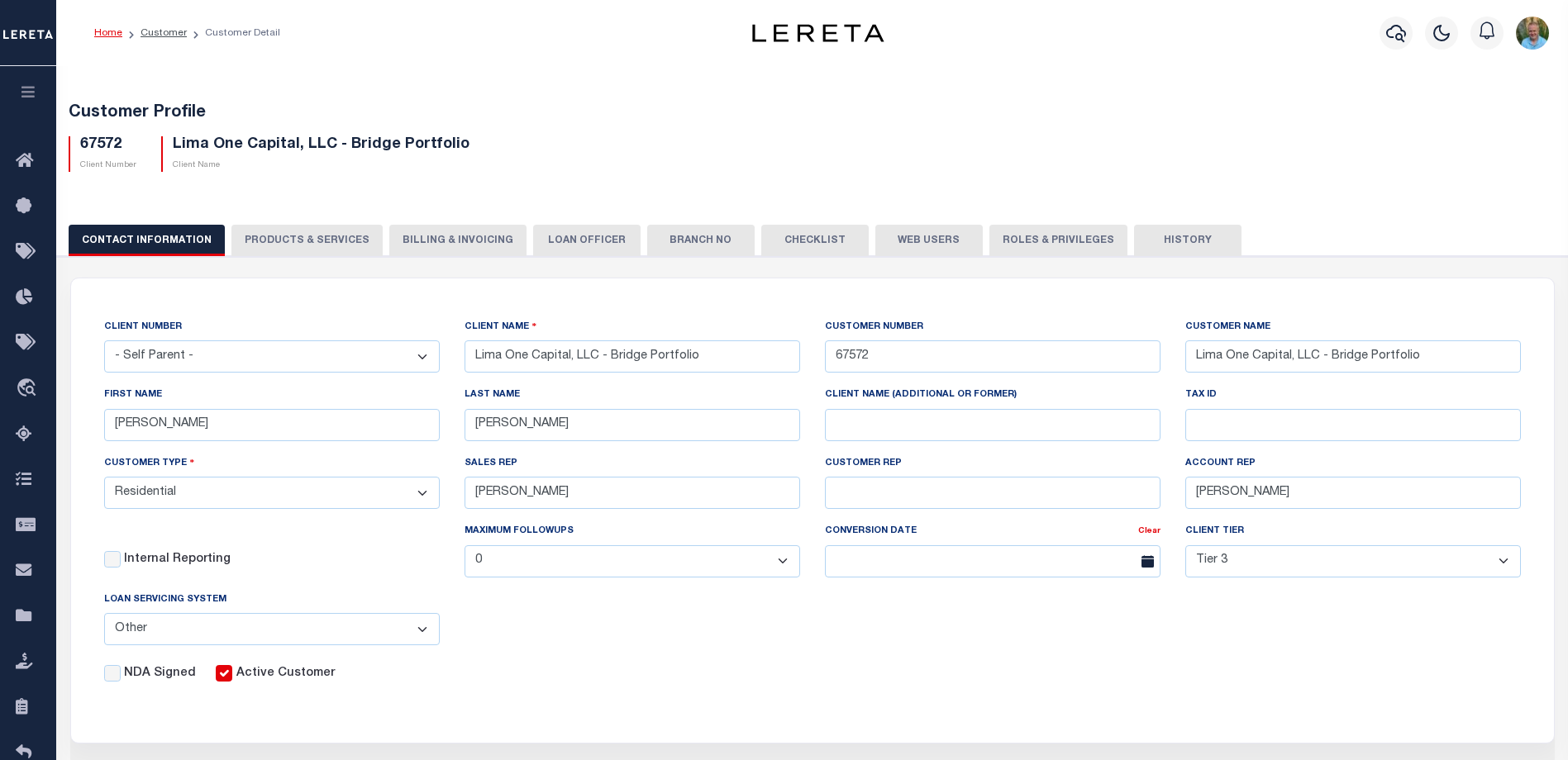
click at [898, 243] on button "Web Users" at bounding box center [928, 240] width 107 height 31
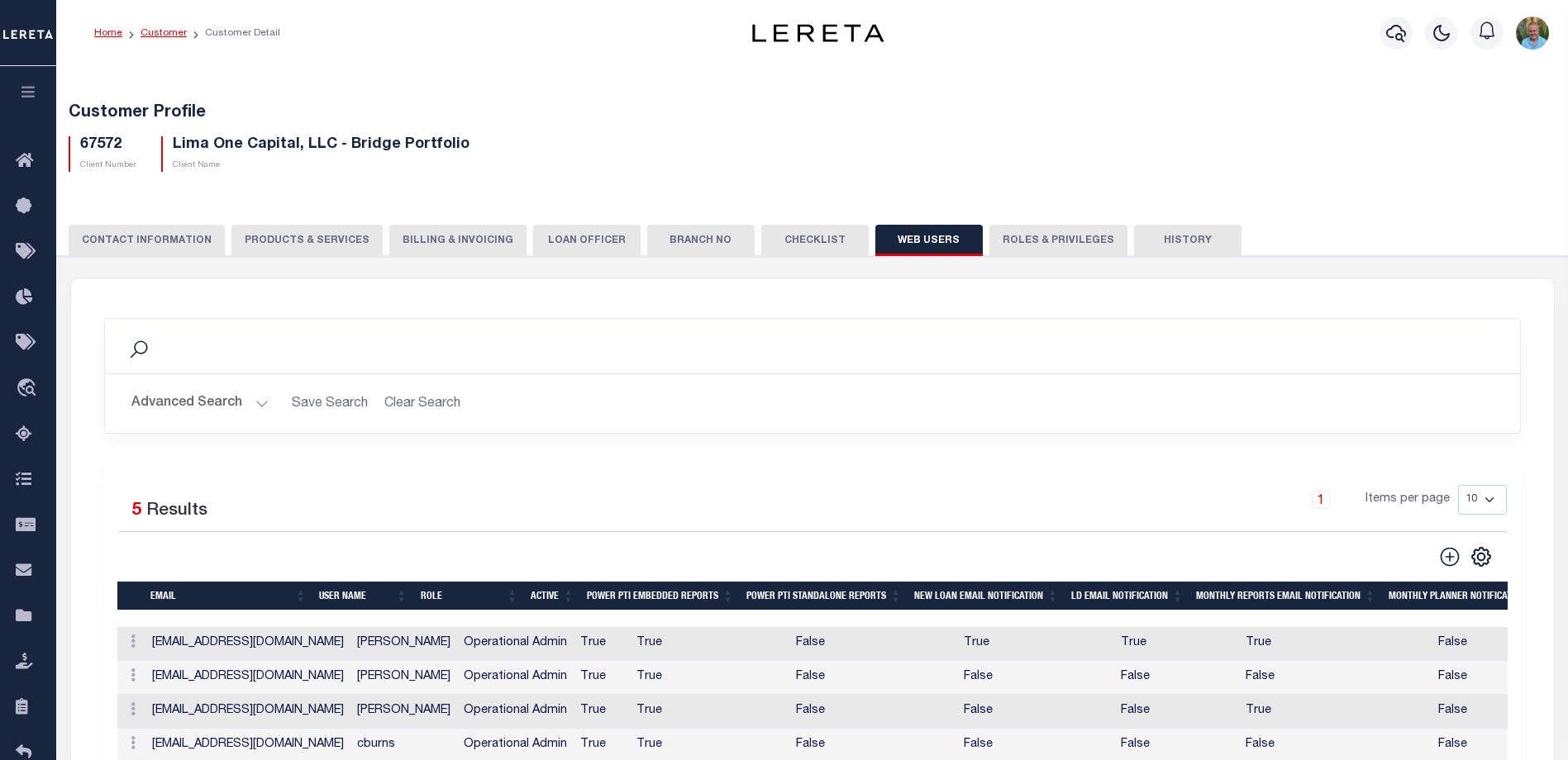
click at [163, 34] on link "Customer" at bounding box center [164, 33] width 46 height 10
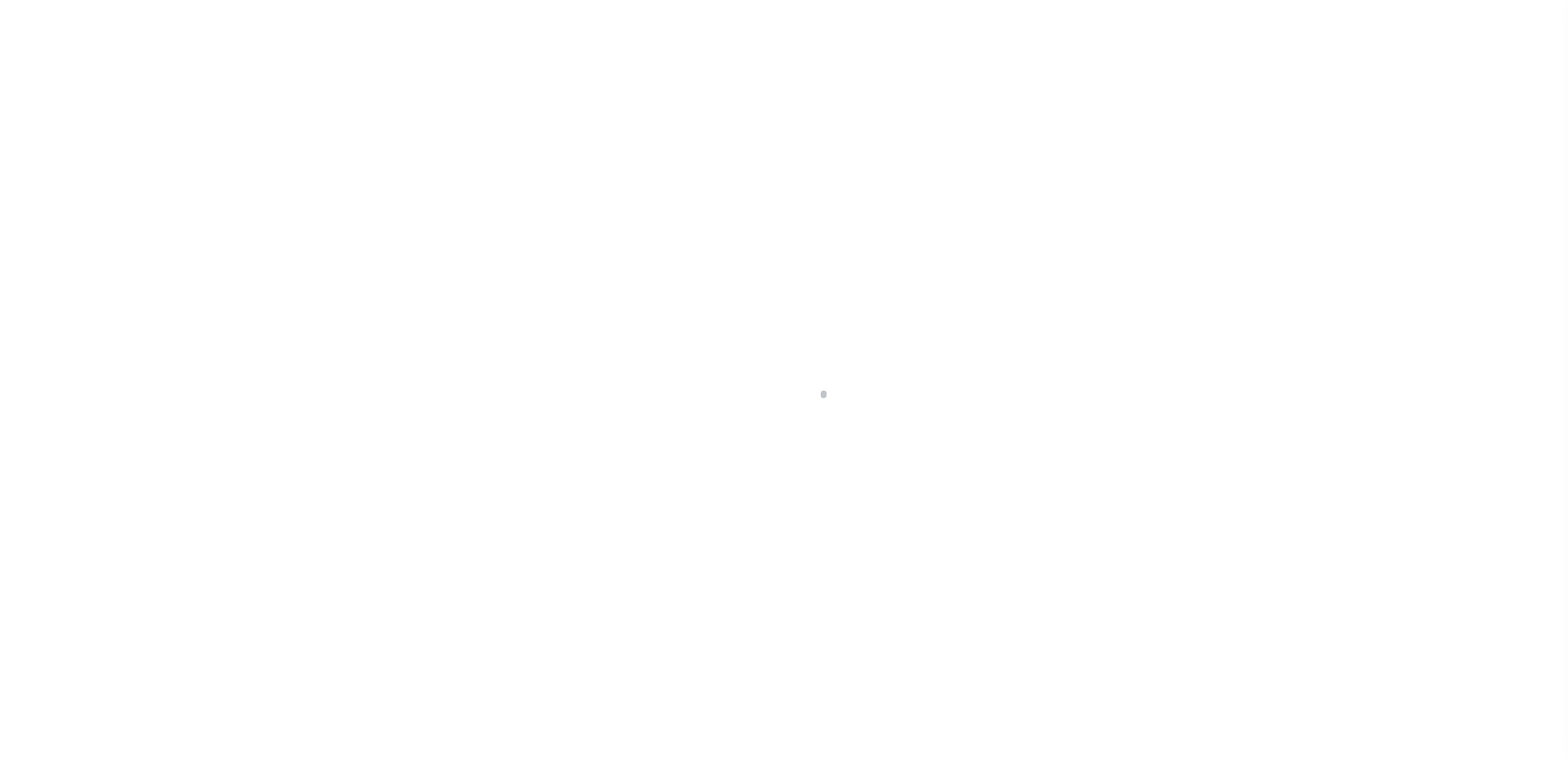
scroll to position [44, 0]
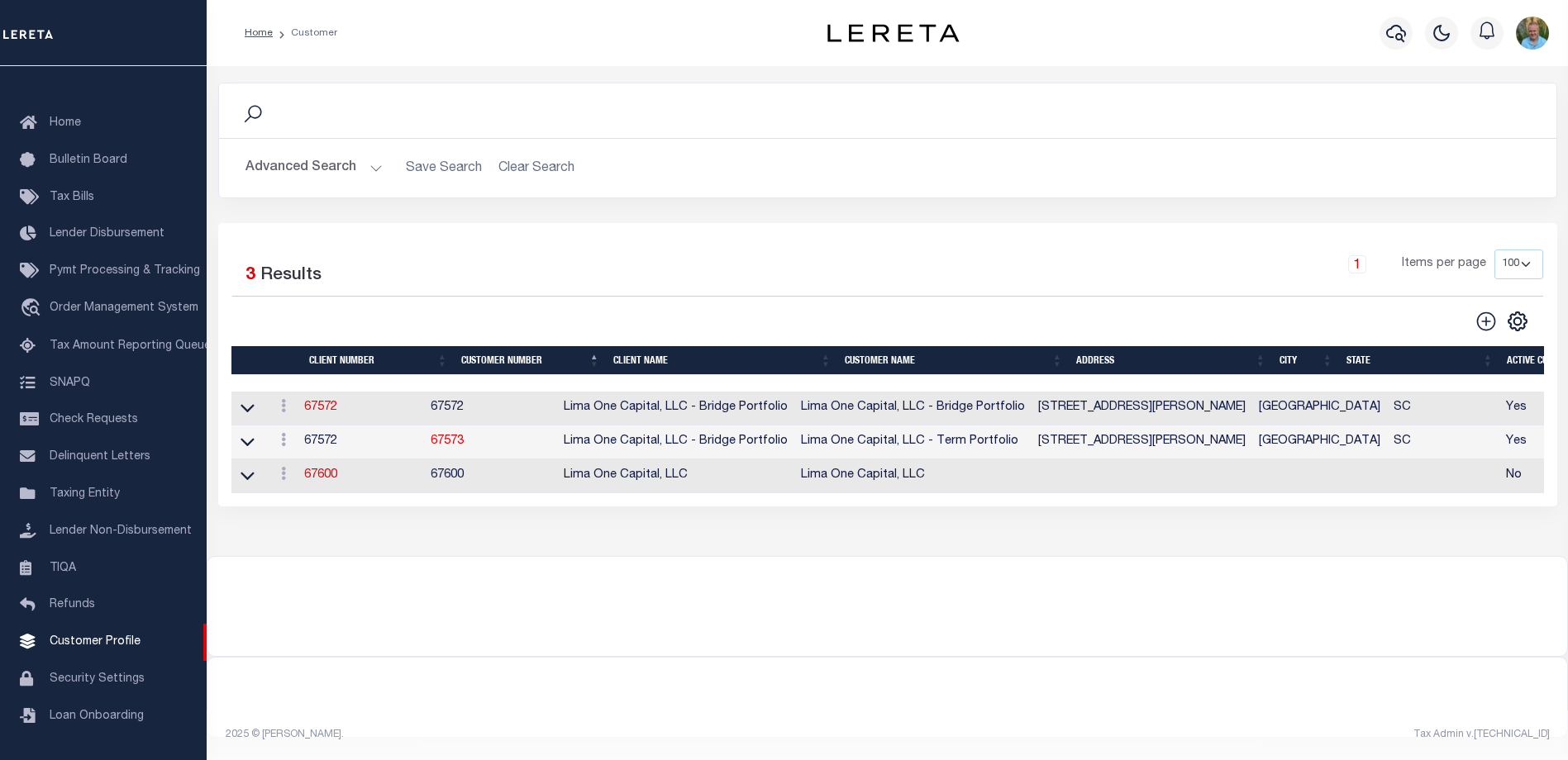
click at [305, 178] on button "Advanced Search" at bounding box center [314, 168] width 137 height 32
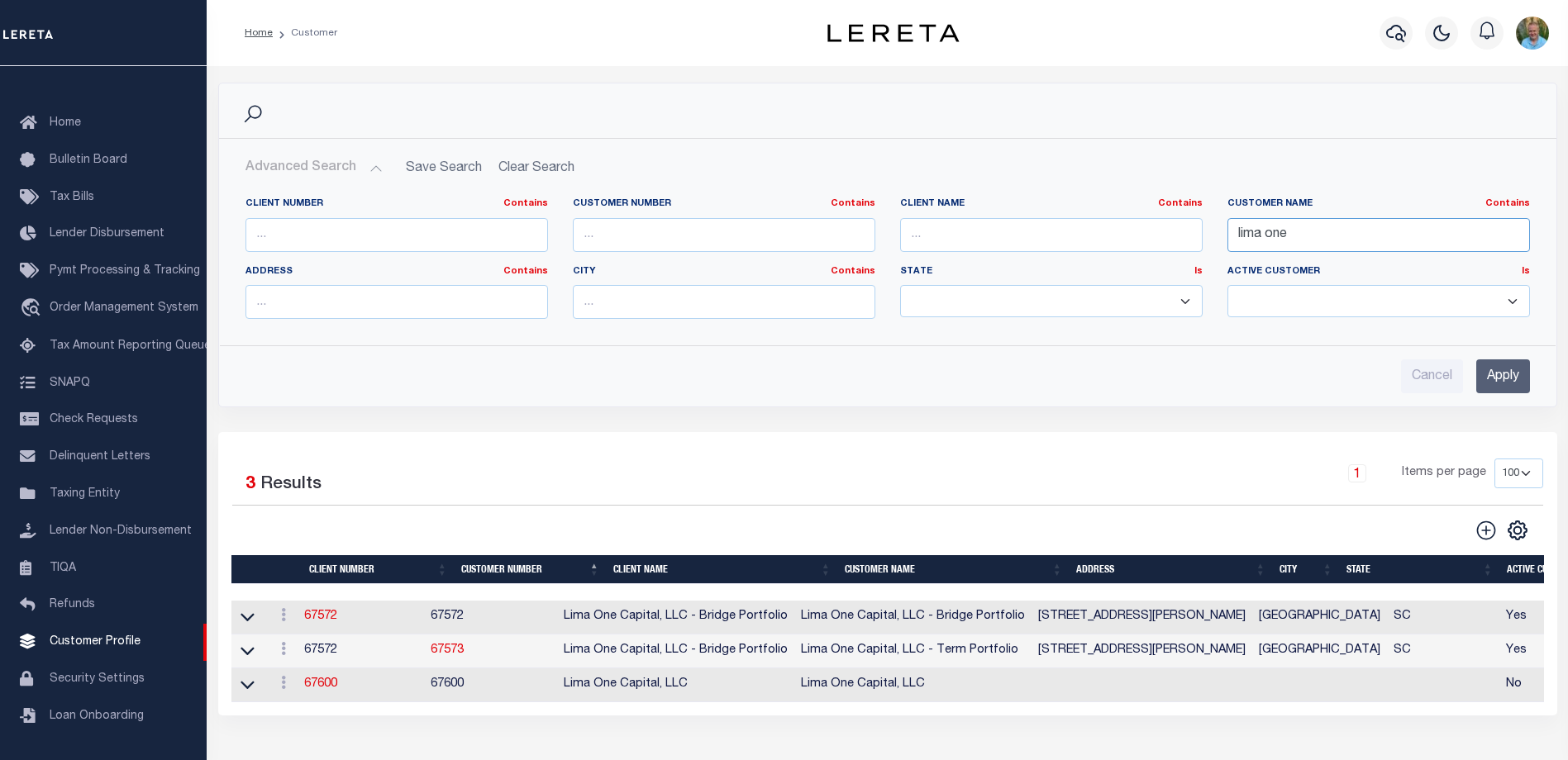
drag, startPoint x: 1292, startPoint y: 236, endPoint x: 1174, endPoint y: 236, distance: 118.0
click at [1174, 236] on div "Client Number Contains Contains Is Customer Number Contains Contains Is Contains" at bounding box center [888, 265] width 1309 height 135
type input "dak"
click at [1505, 376] on input "Apply" at bounding box center [1502, 376] width 54 height 34
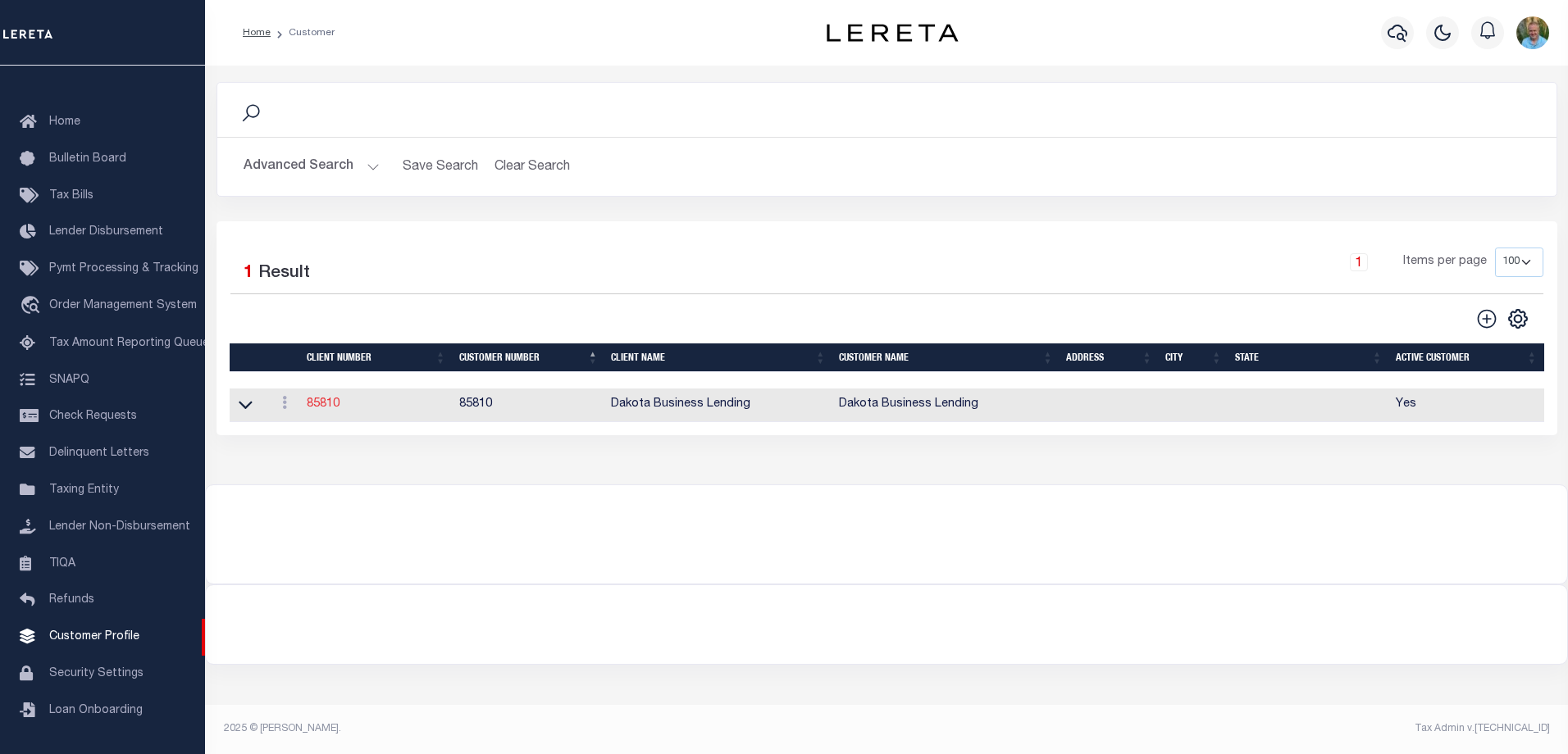
click at [327, 405] on link "85810" at bounding box center [323, 403] width 33 height 11
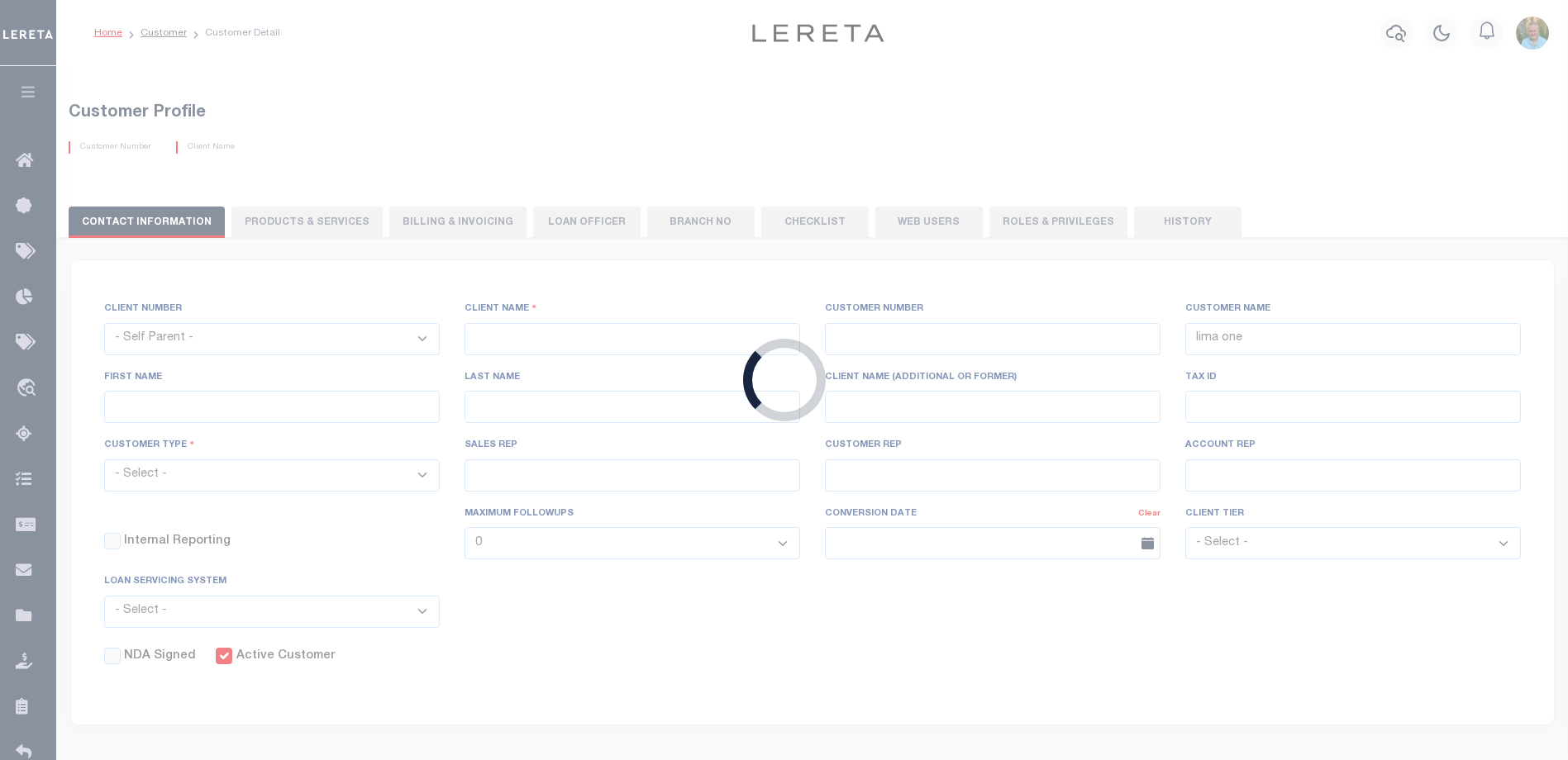
select select
type input "Dakota Business Lending"
type input "85810"
type input "Dakota Business Lending"
type input "Steve"
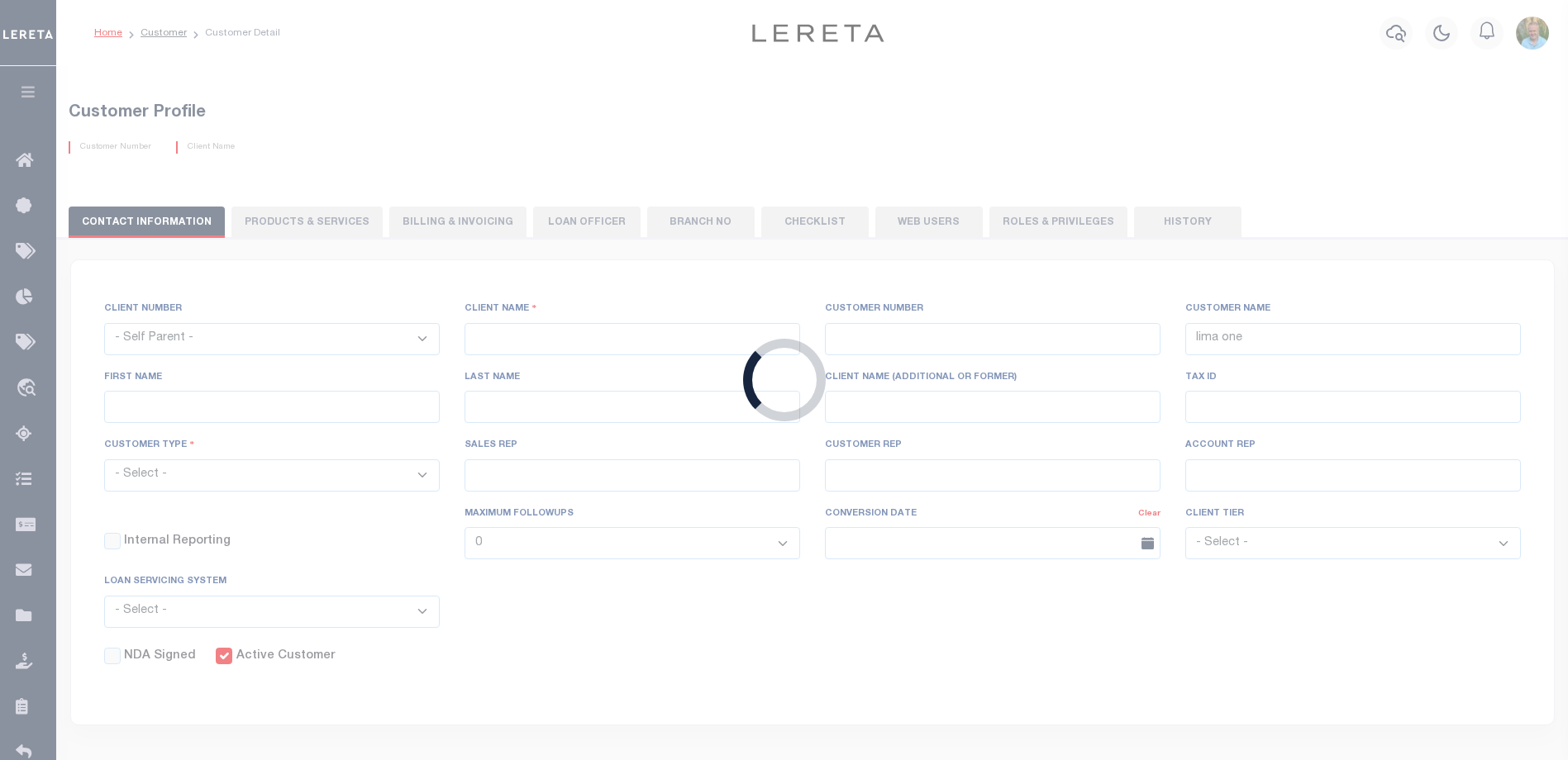
type input "Dusek"
select select "Commercial"
type input "John Stachowsky"
type input "Customer Service"
type input "09/15/2025"
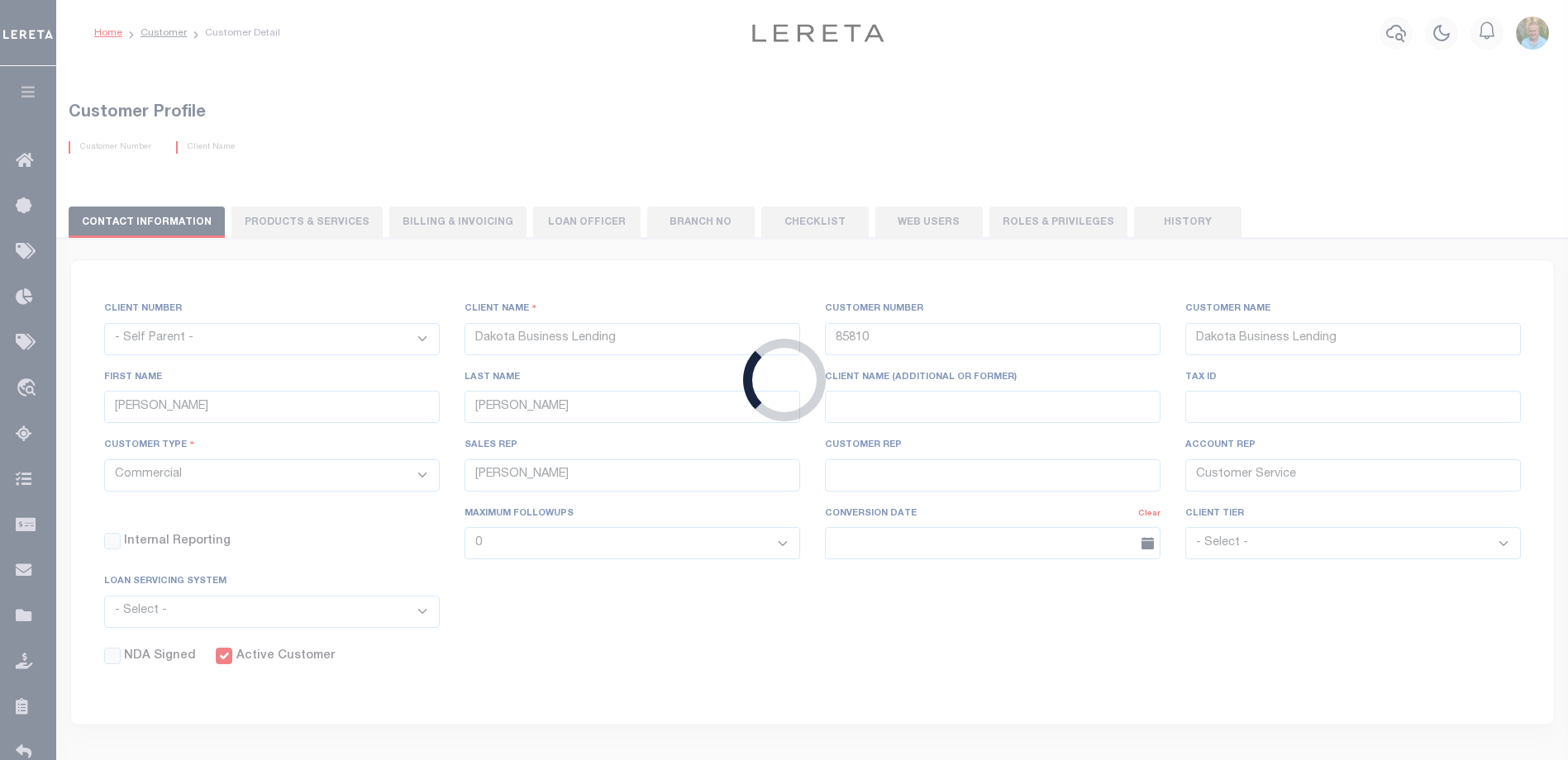
select select "Tier 3"
checkbox input "true"
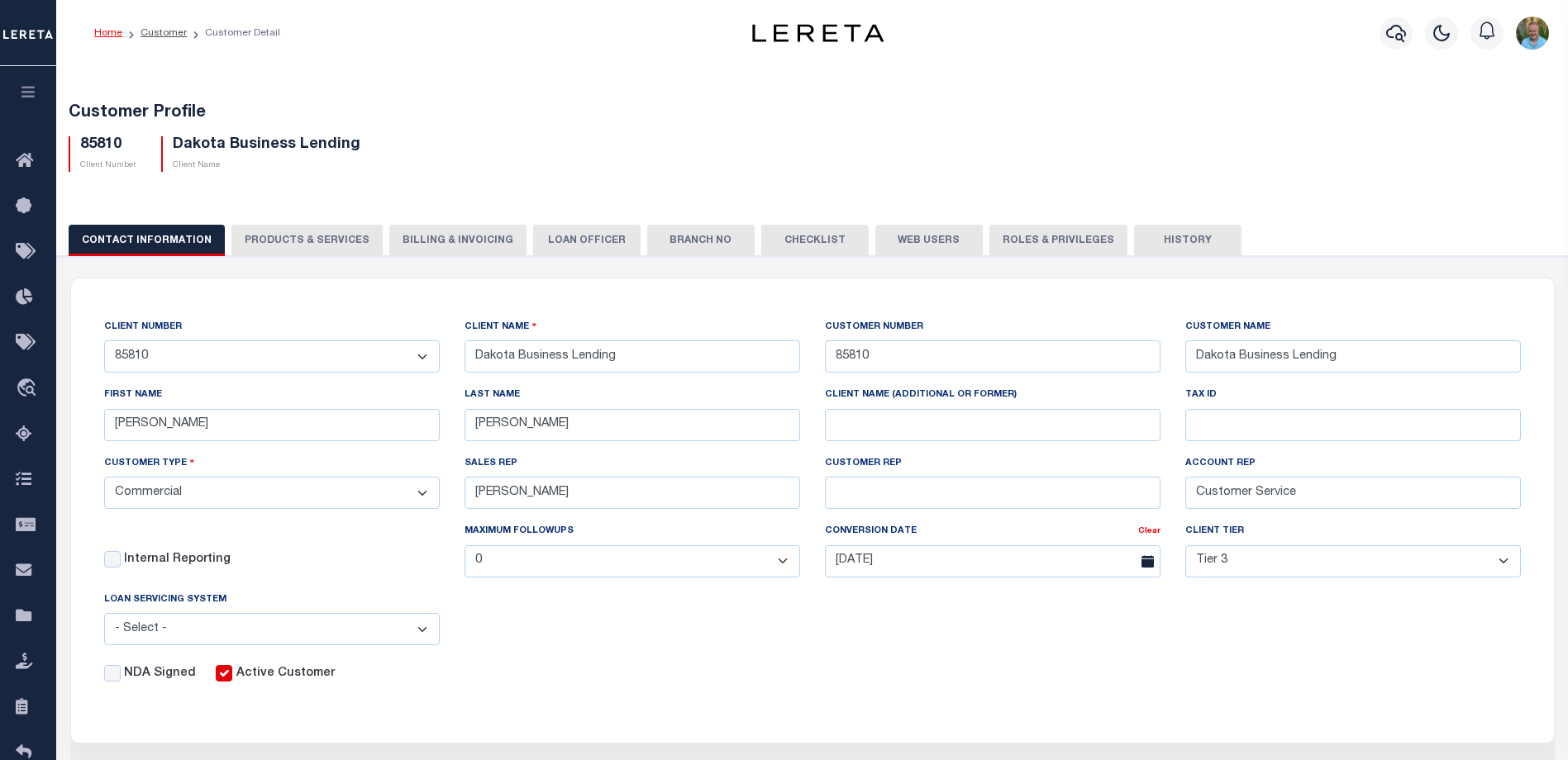
click at [896, 234] on button "Web Users" at bounding box center [928, 240] width 107 height 31
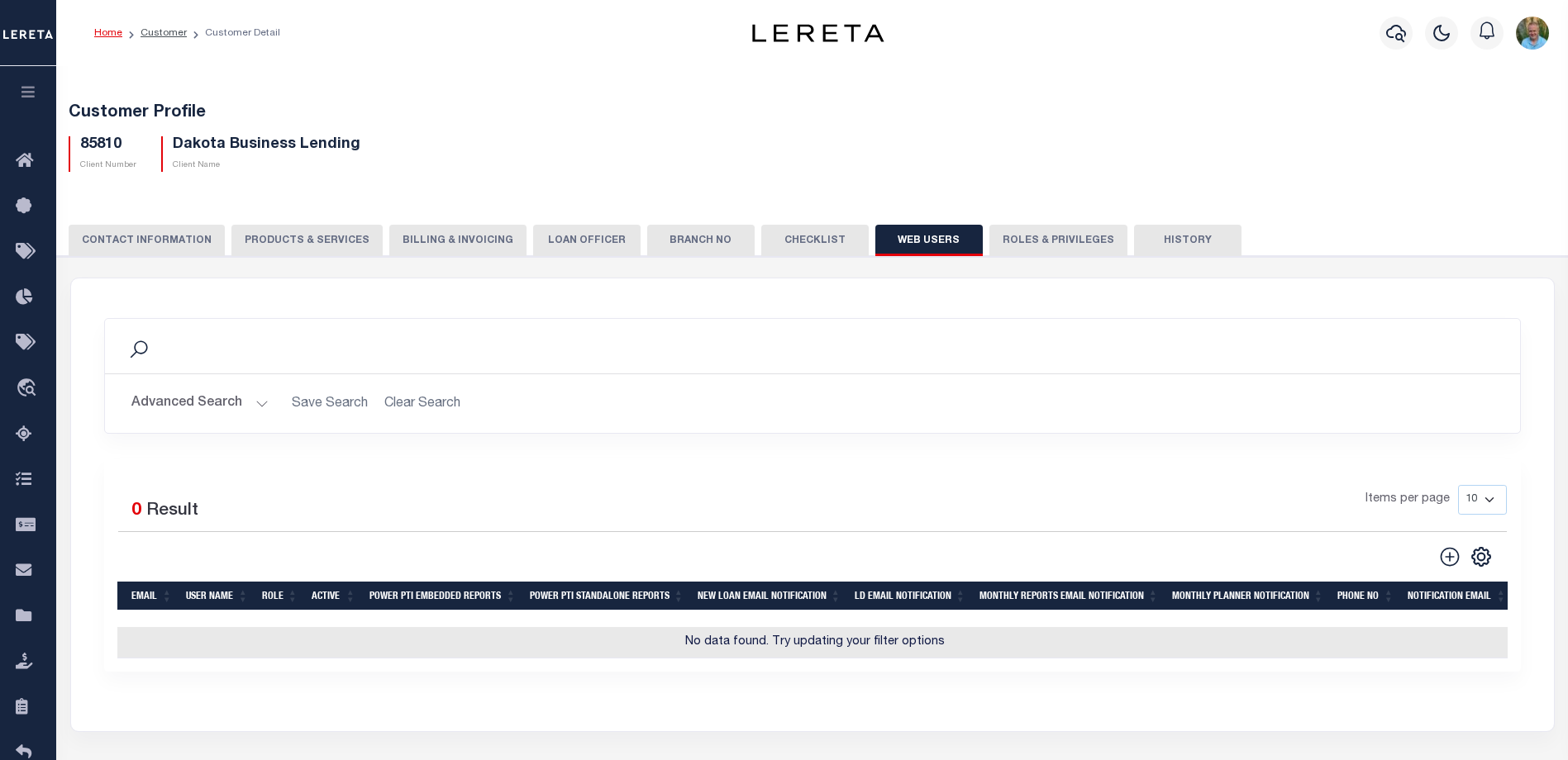
click at [183, 409] on button "Advanced Search" at bounding box center [199, 404] width 137 height 32
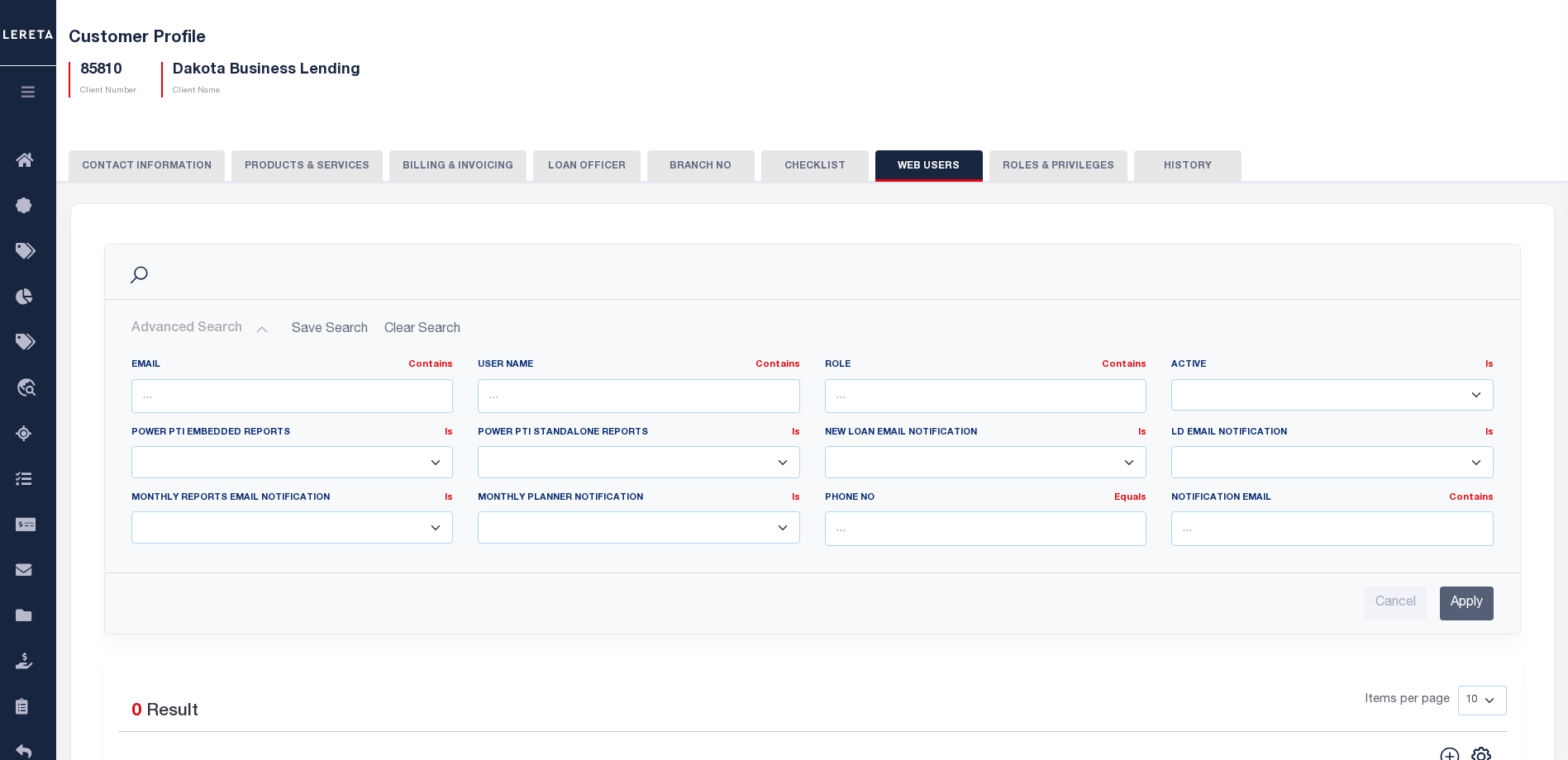
scroll to position [82, 0]
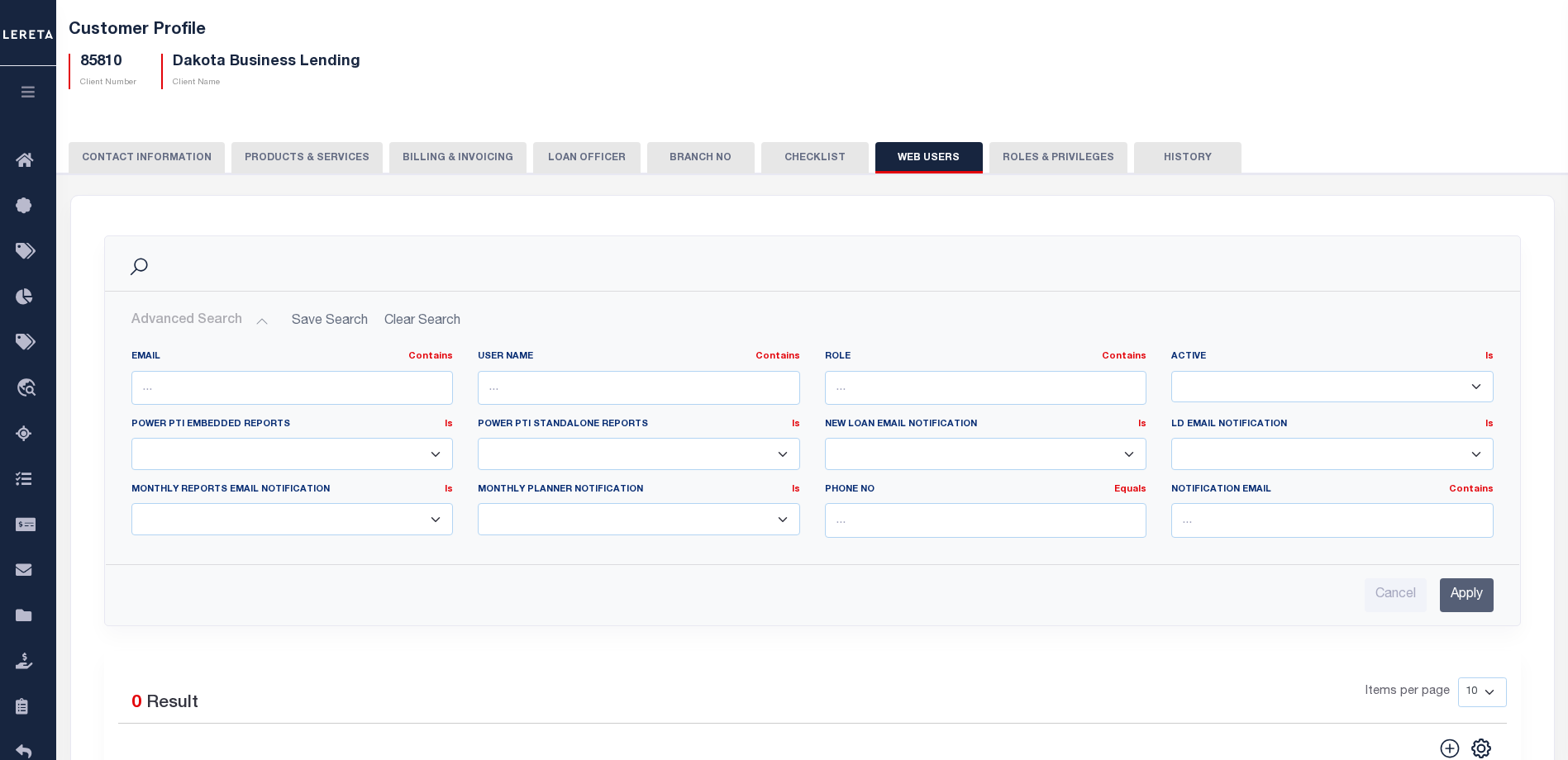
click at [422, 326] on h2 "Advanced Search Save Search Clear Search" at bounding box center [811, 321] width 1388 height 32
click at [422, 325] on h2 "Advanced Search Save Search Clear Search" at bounding box center [811, 321] width 1388 height 32
click at [178, 323] on button "Advanced Search" at bounding box center [199, 321] width 137 height 32
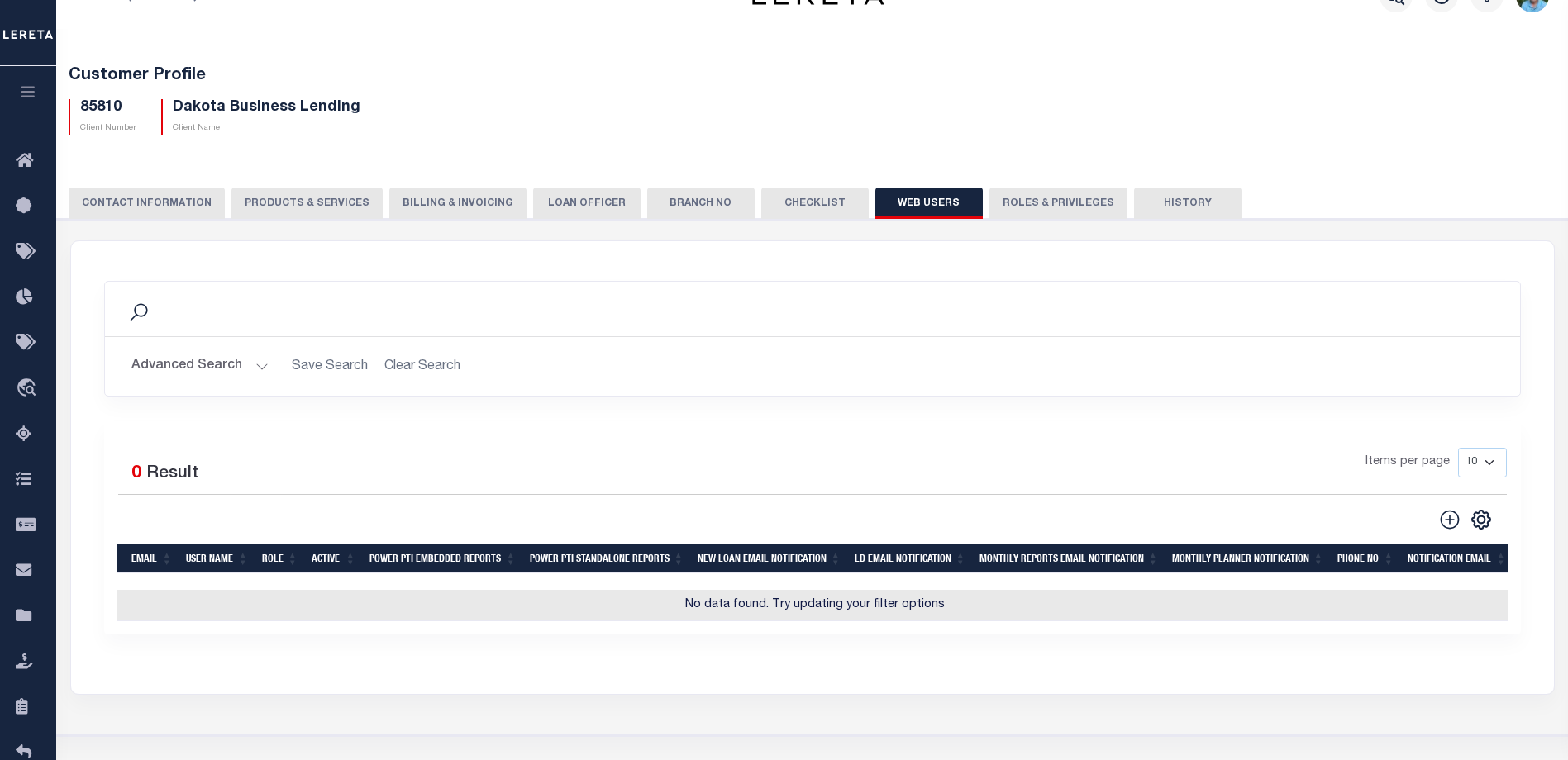
scroll to position [0, 0]
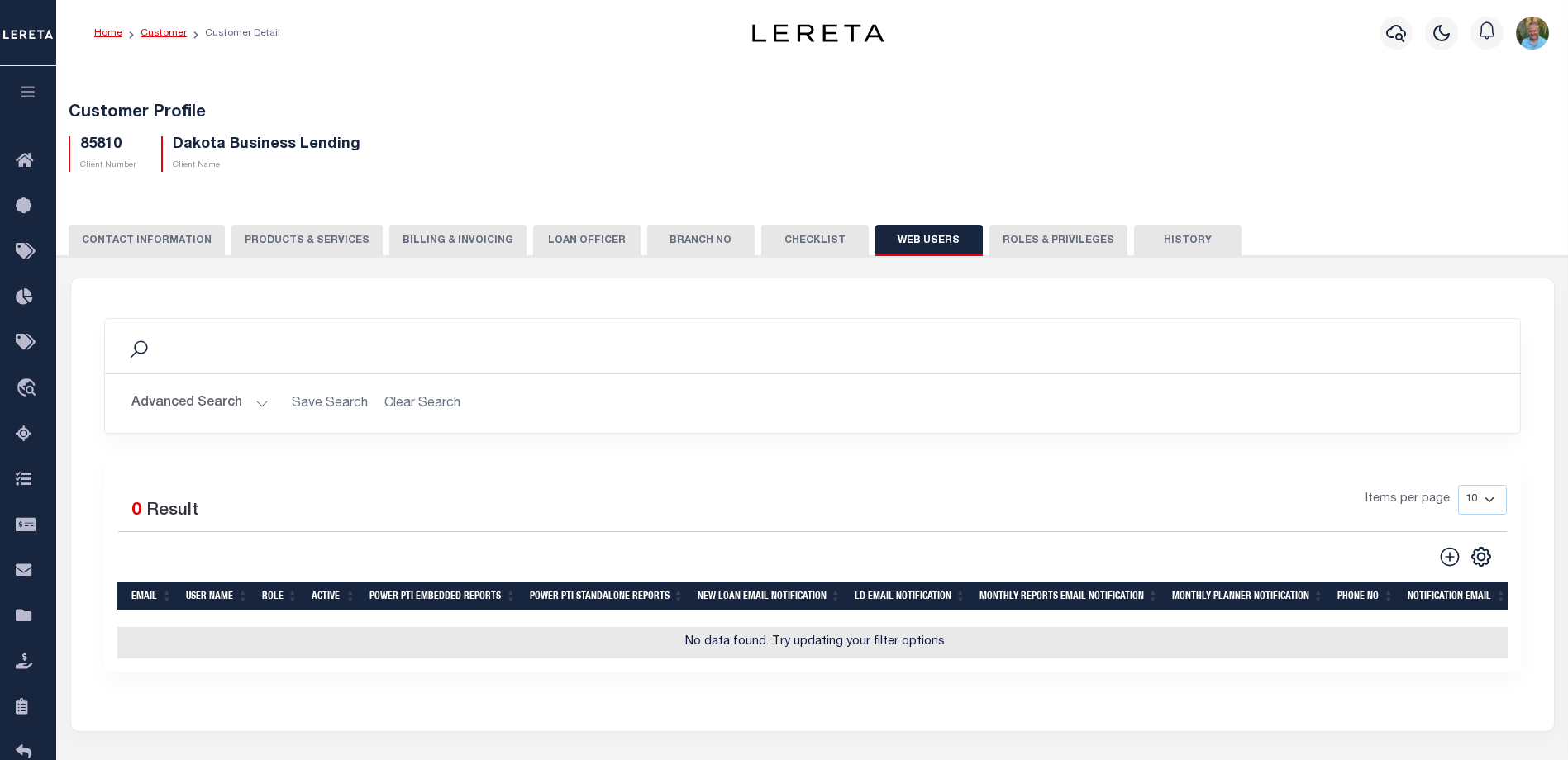
click at [159, 28] on link "Customer" at bounding box center [164, 33] width 46 height 10
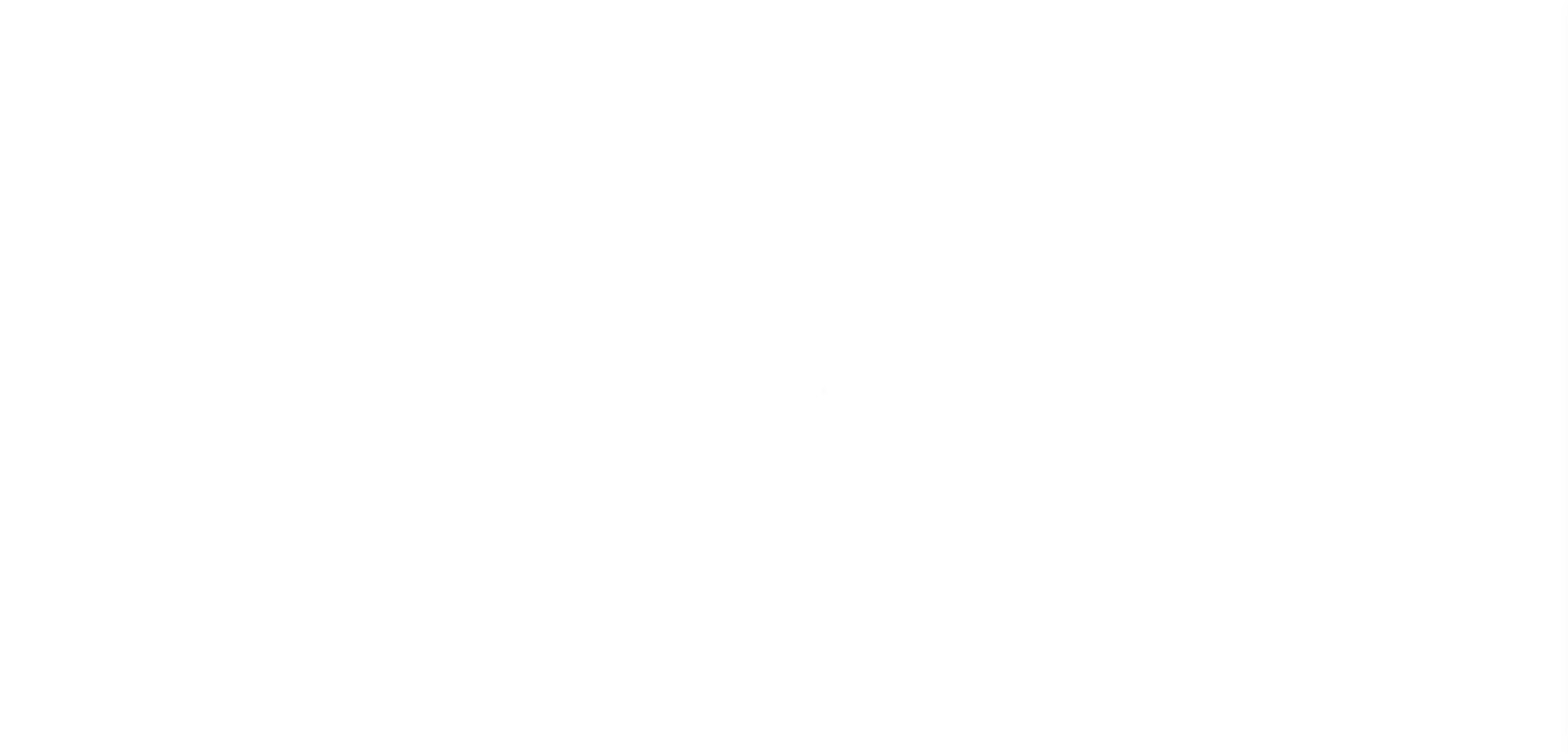
scroll to position [44, 0]
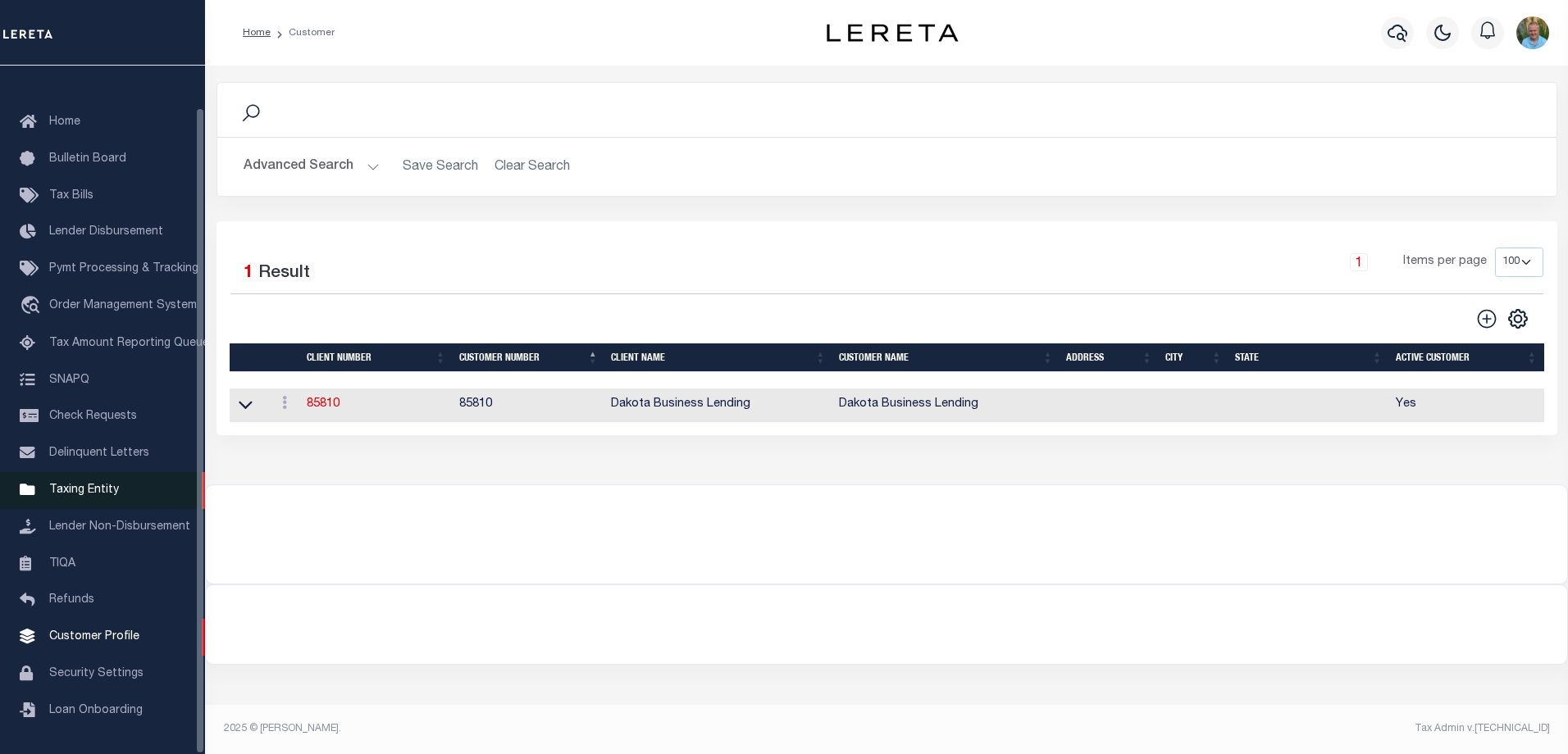
click at [72, 486] on span "Taxing Entity" at bounding box center [83, 489] width 69 height 11
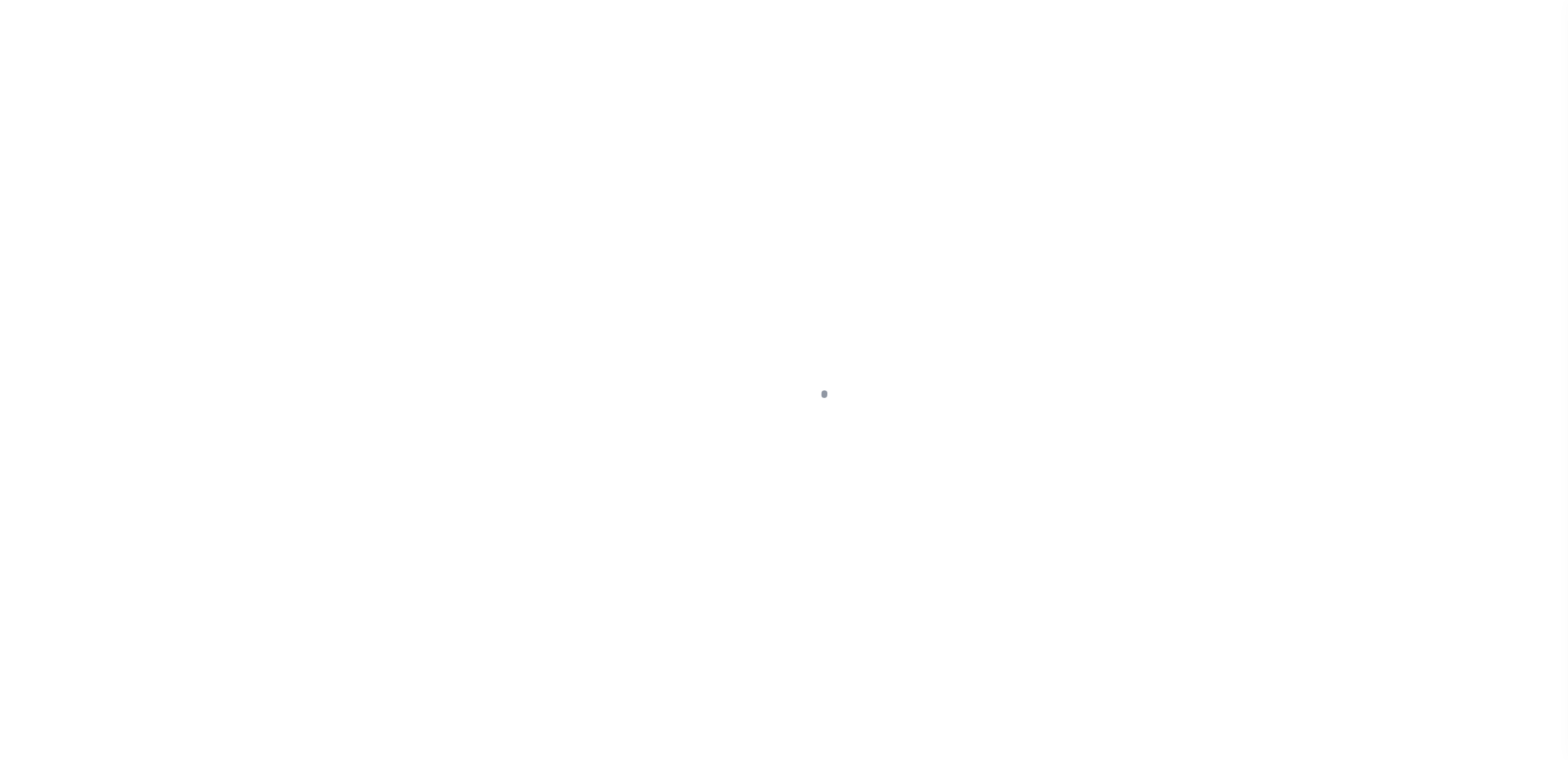
select select
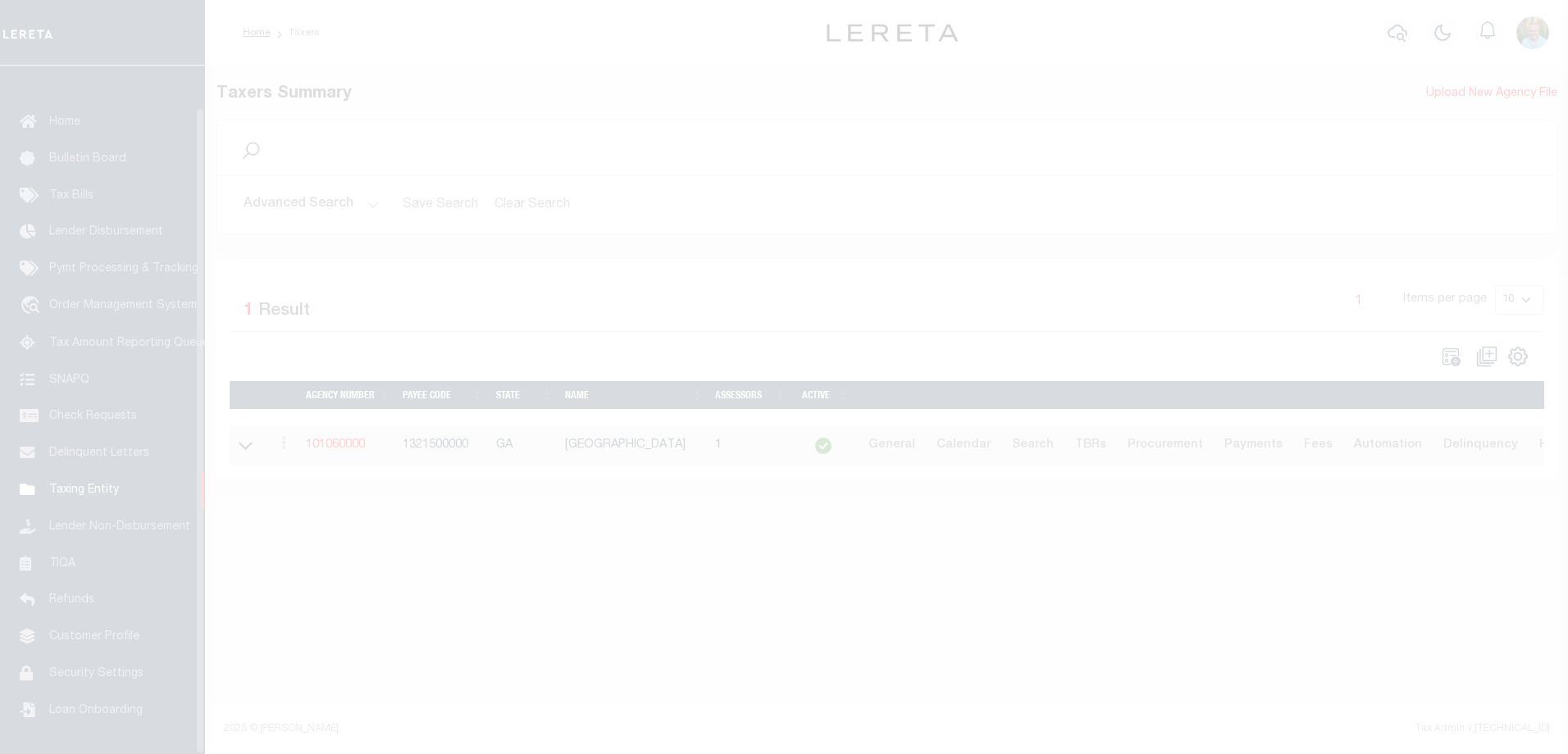
scroll to position [44, 0]
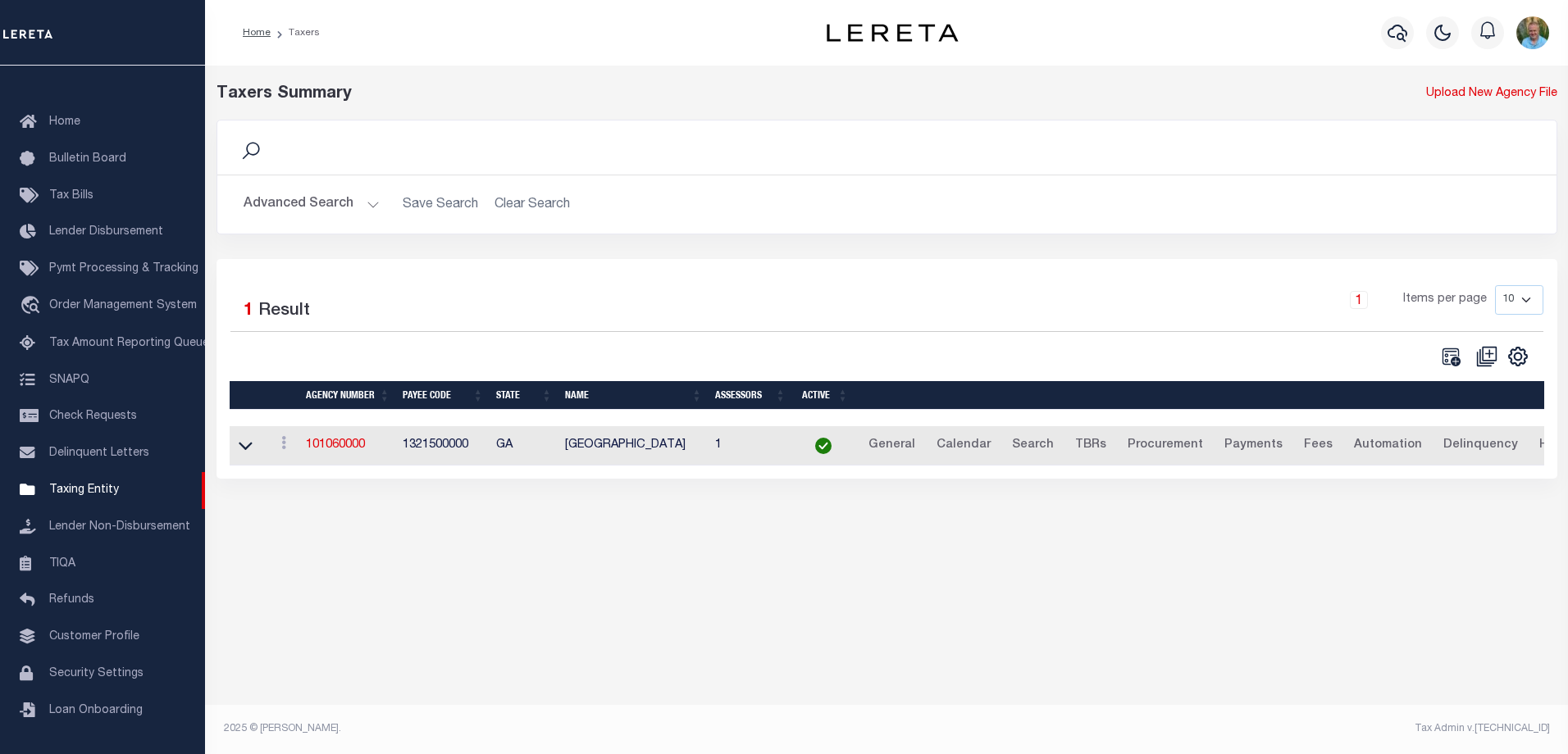
click at [323, 217] on button "Advanced Search" at bounding box center [311, 205] width 136 height 32
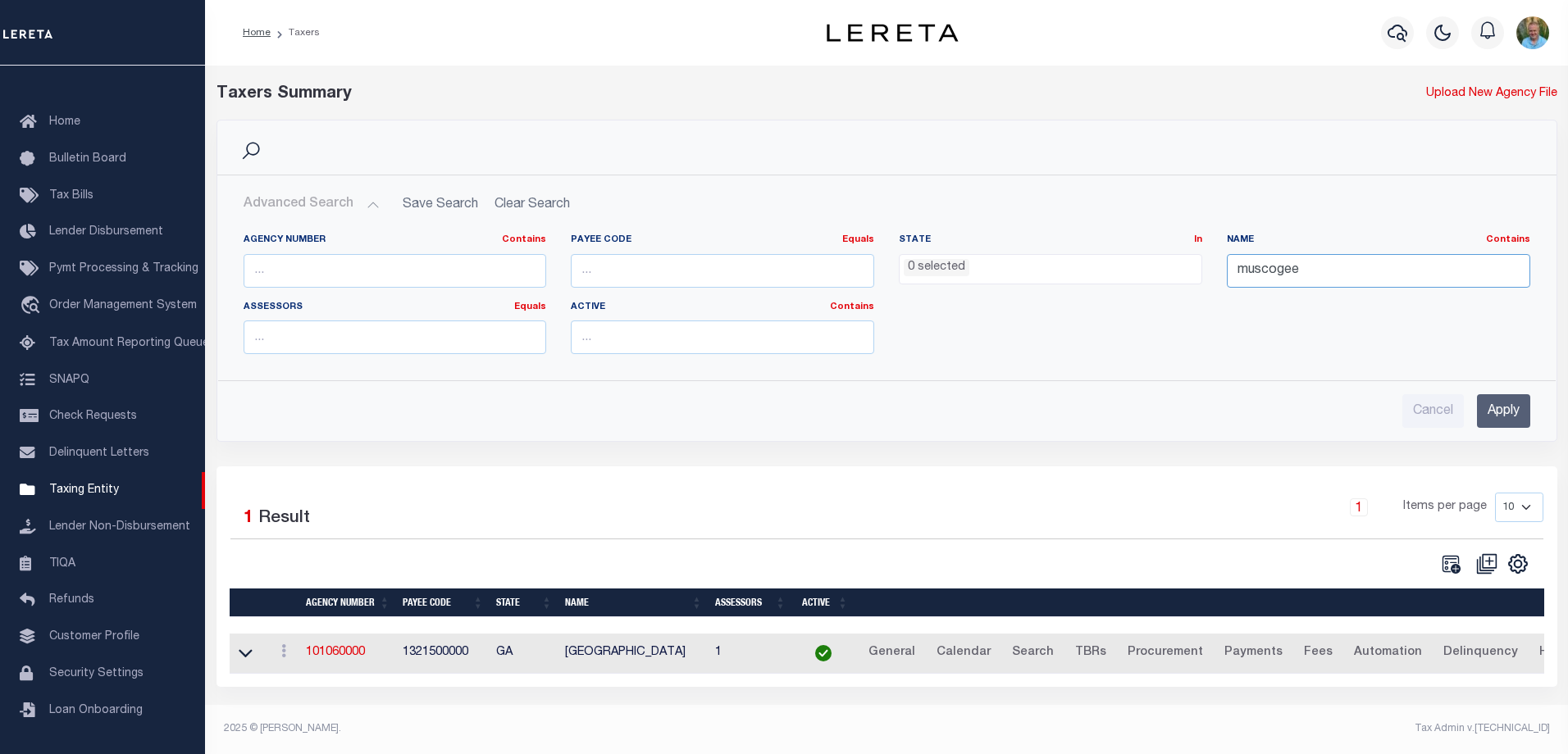
drag, startPoint x: 1326, startPoint y: 279, endPoint x: 1129, endPoint y: 279, distance: 197.0
click at [1129, 279] on div "Agency Number Contains Contains Is Payee Code Equals Equals Is Not Equal To Is …" at bounding box center [887, 301] width 1311 height 134
type input "maricopa"
click at [1493, 406] on input "Apply" at bounding box center [1503, 411] width 54 height 33
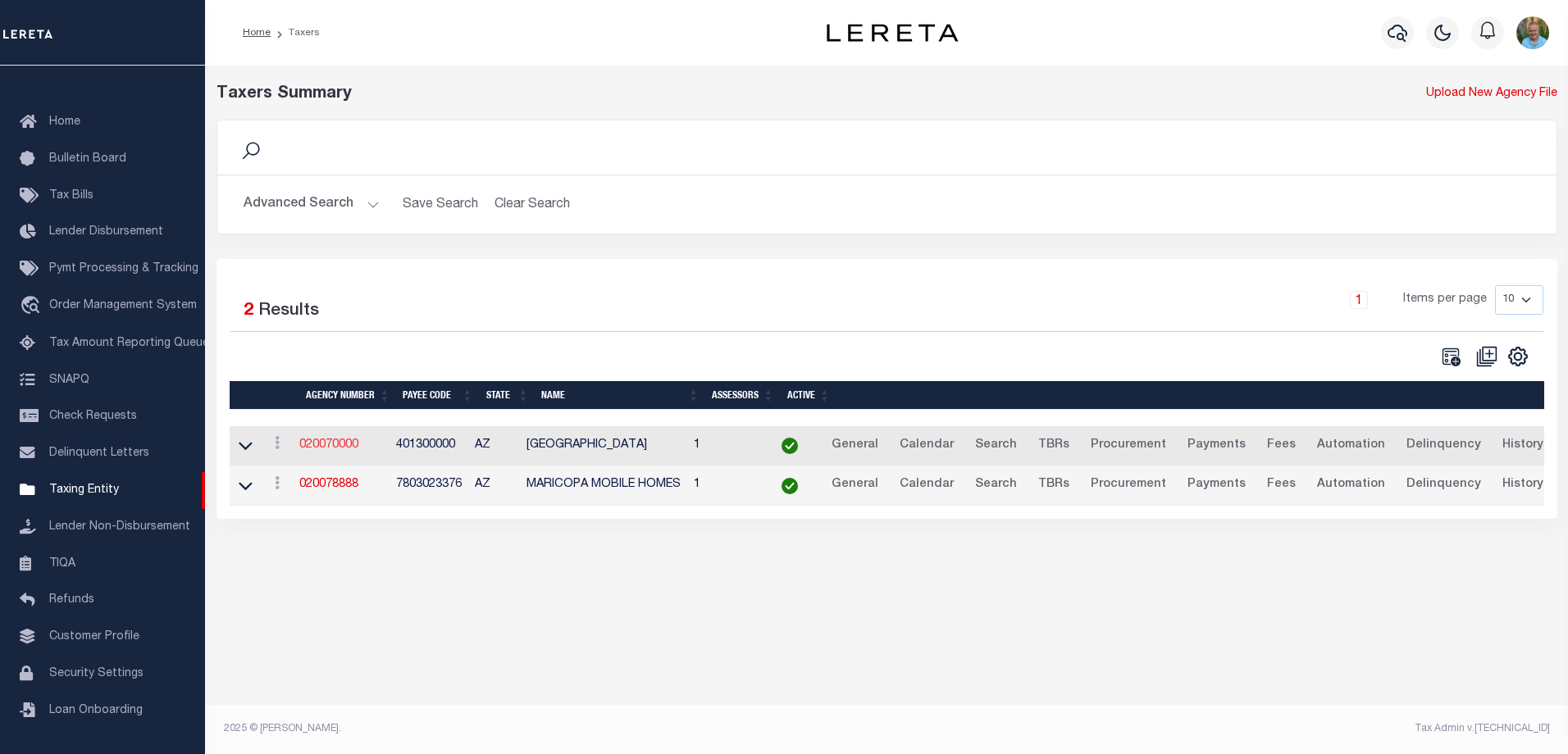
click at [311, 446] on link "020070000" at bounding box center [329, 445] width 59 height 11
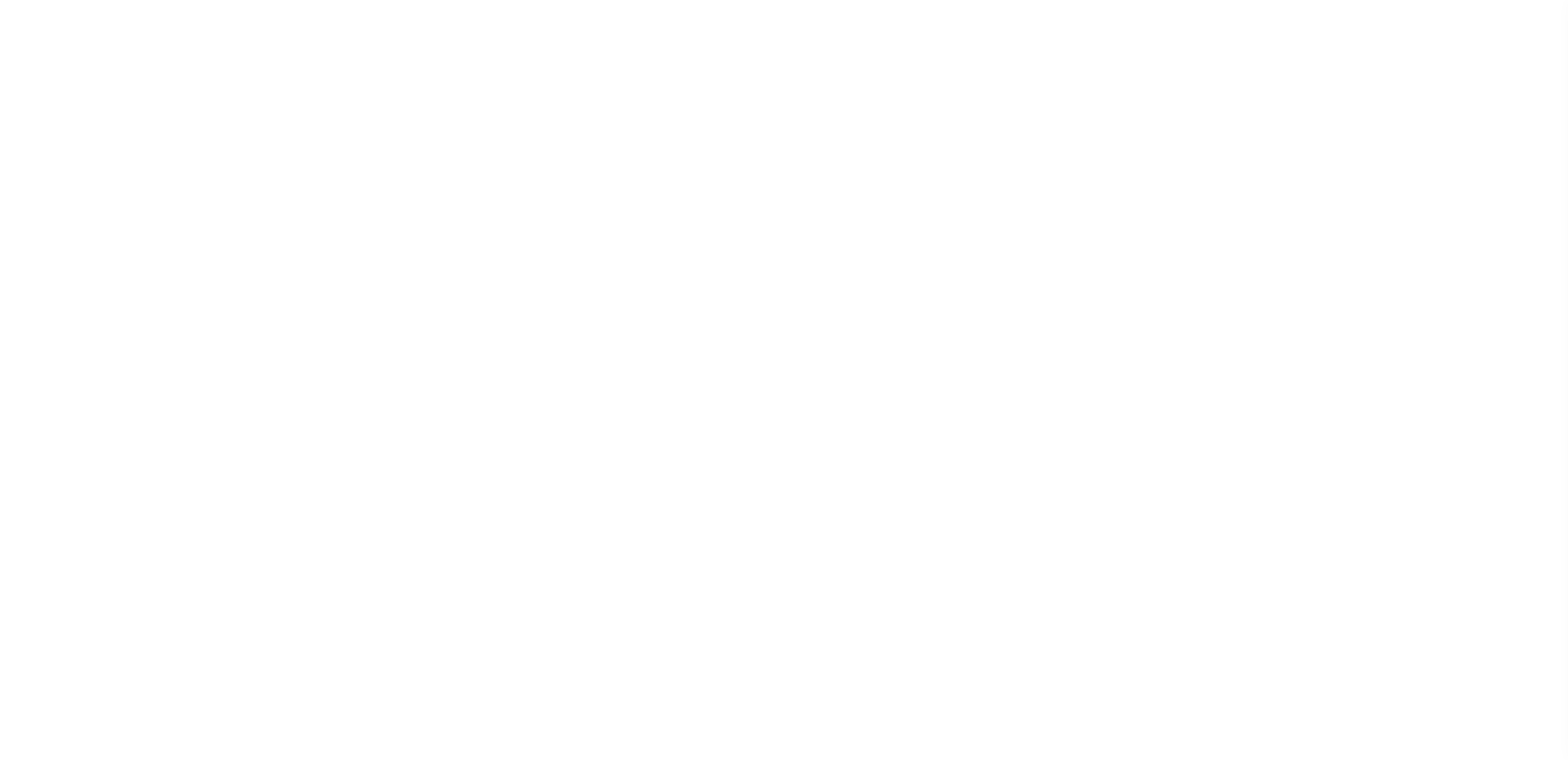
select select
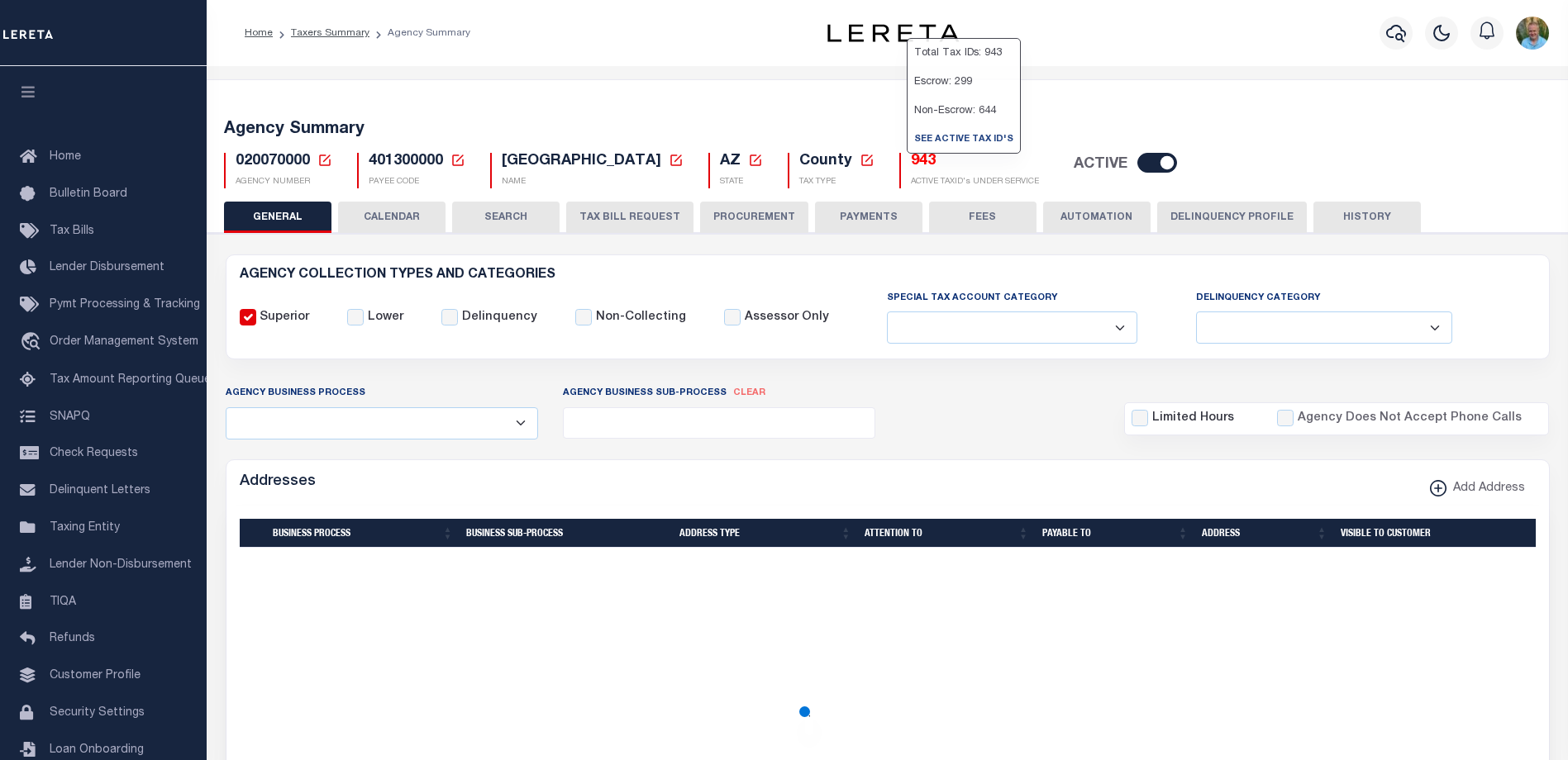
click at [911, 159] on h5 "943" at bounding box center [974, 162] width 128 height 19
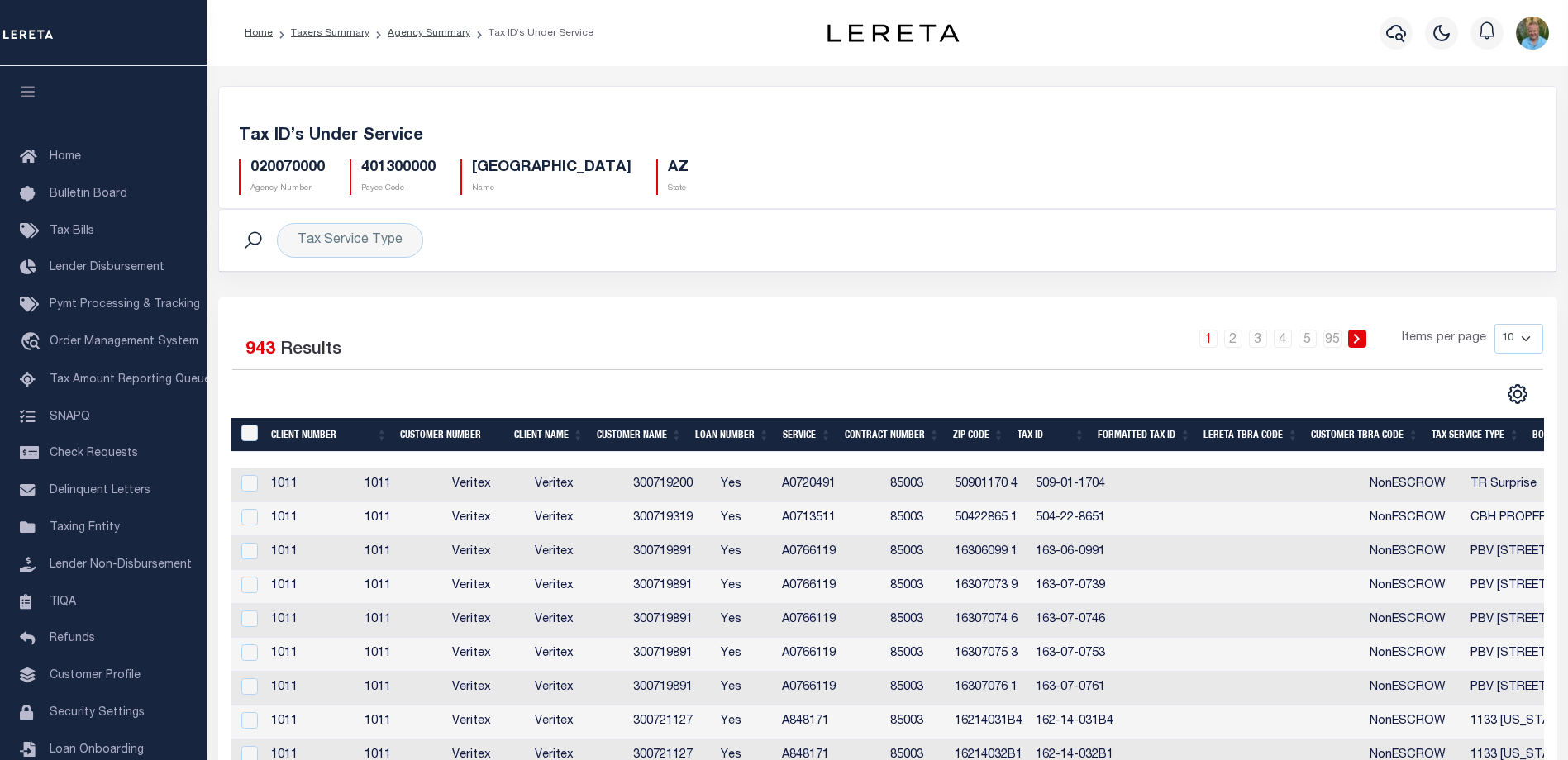
drag, startPoint x: 1531, startPoint y: 340, endPoint x: 1518, endPoint y: 355, distance: 19.8
click at [1531, 340] on select "10 25 50 100" at bounding box center [1518, 339] width 49 height 30
select select "100"
click at [1494, 324] on select "10 25 50 100" at bounding box center [1518, 339] width 49 height 30
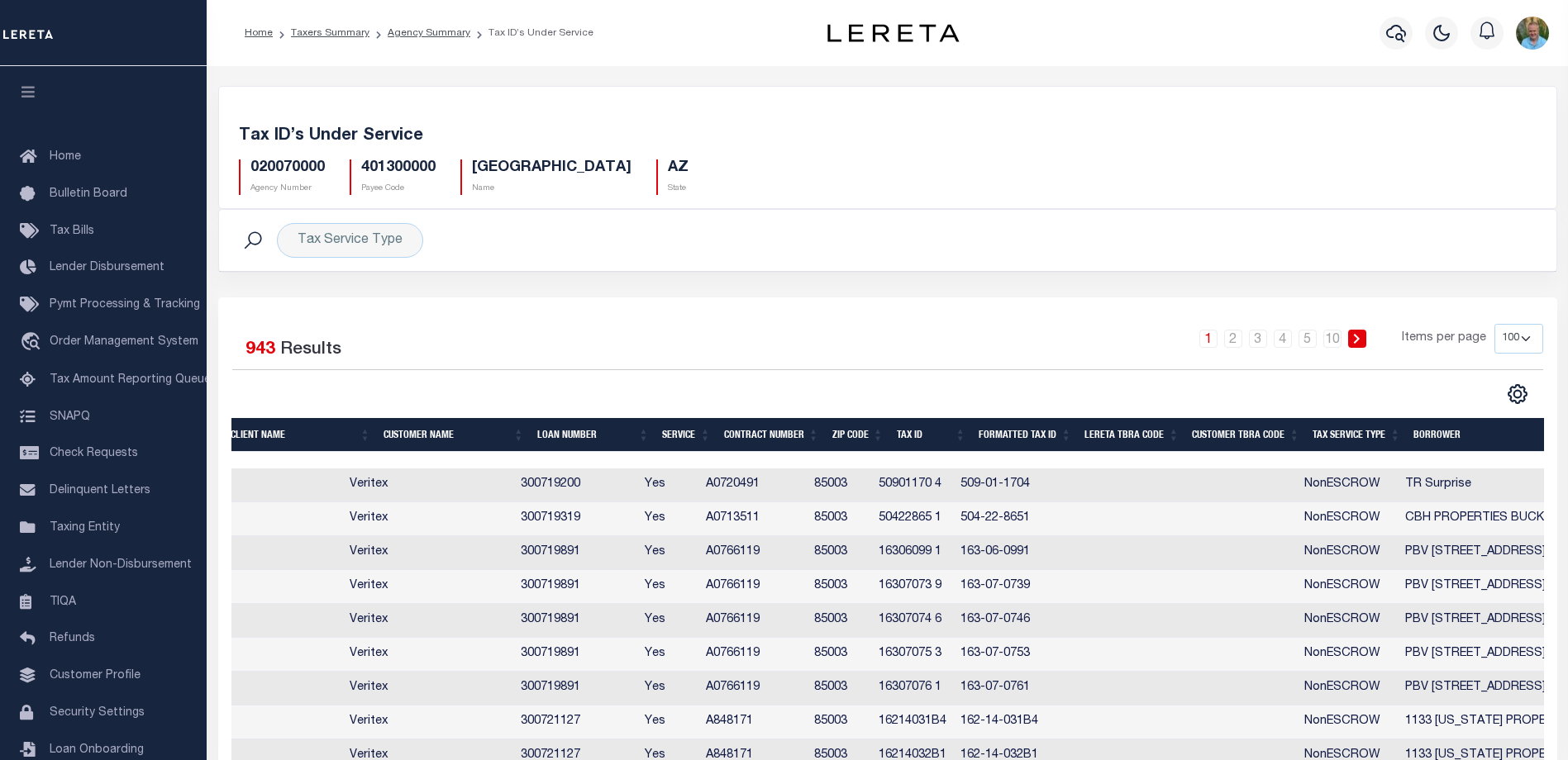
scroll to position [0, 333]
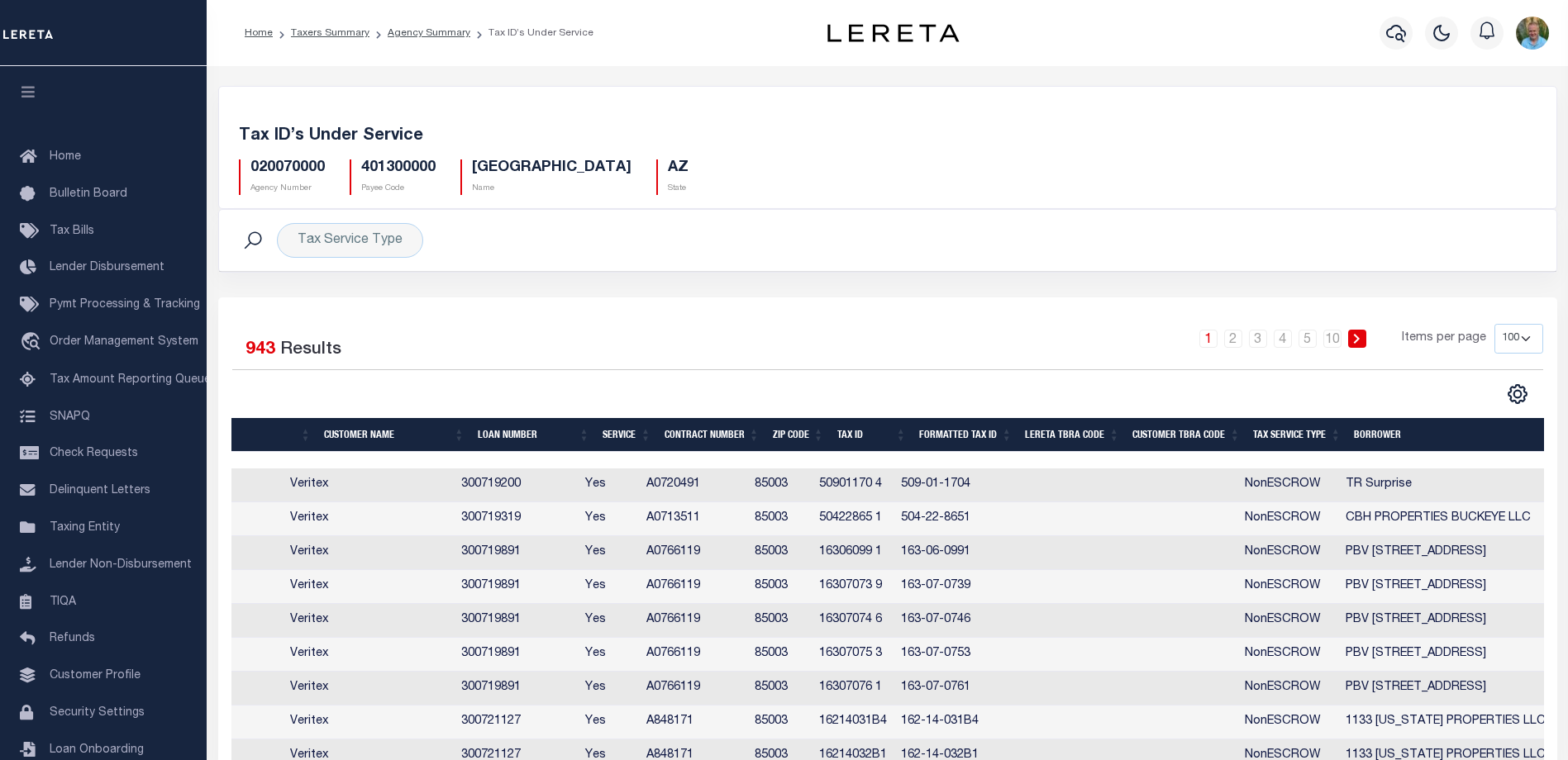
click at [1332, 432] on th "Tax Service Type" at bounding box center [1297, 435] width 101 height 34
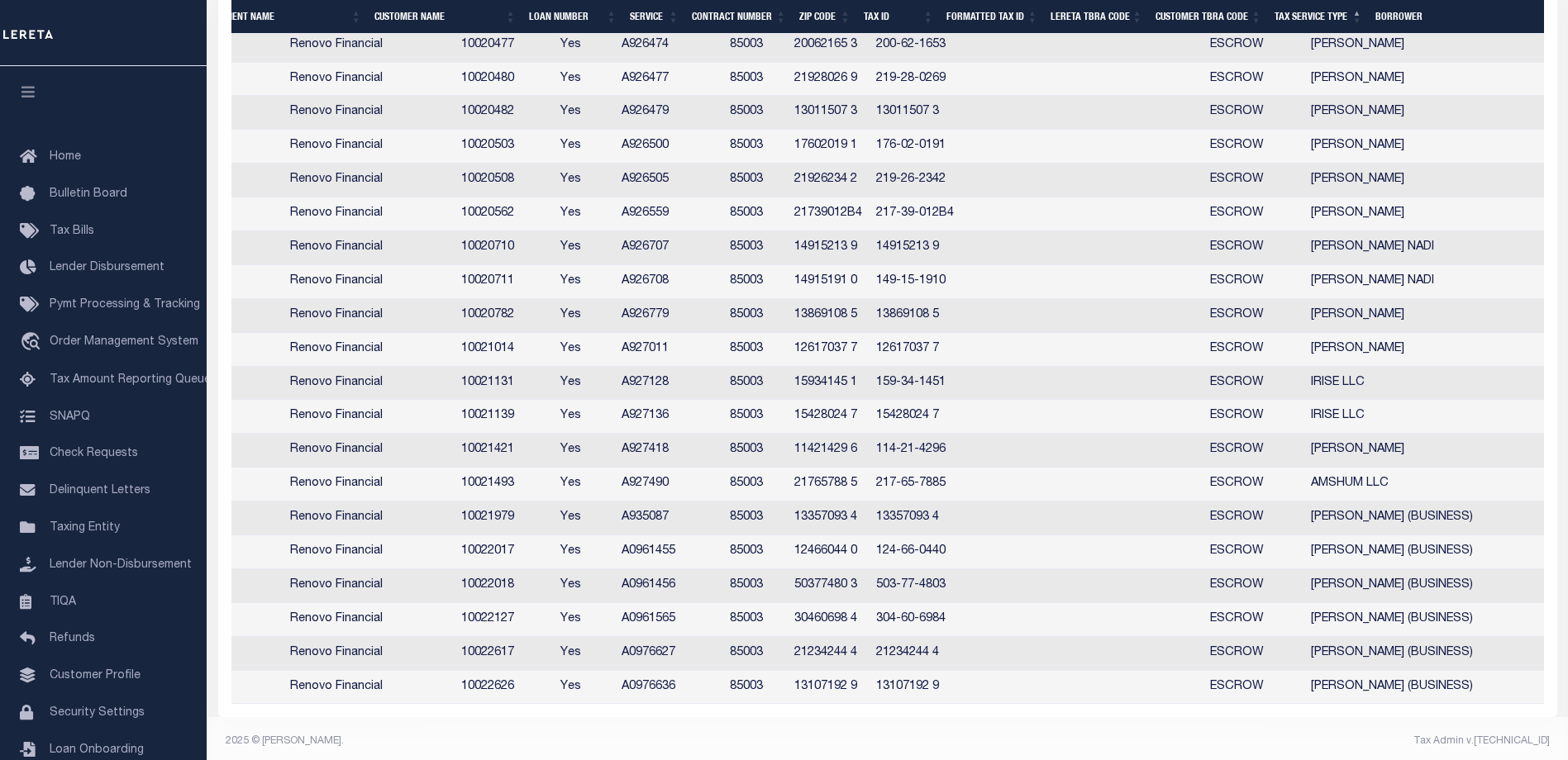
scroll to position [3145, 0]
